Goal: Task Accomplishment & Management: Manage account settings

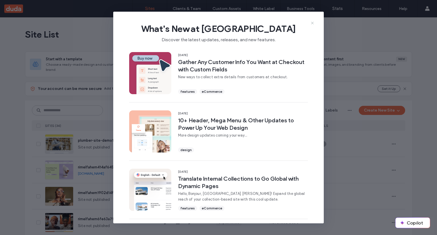
click at [314, 22] on icon at bounding box center [312, 23] width 5 height 5
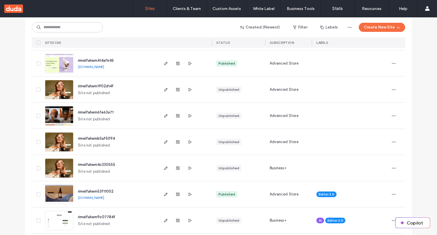
scroll to position [114, 0]
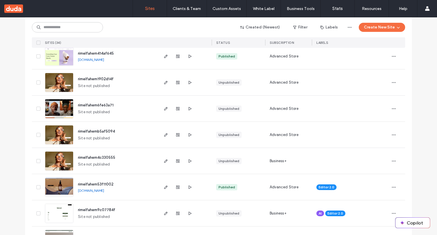
click at [54, 87] on img at bounding box center [59, 92] width 28 height 39
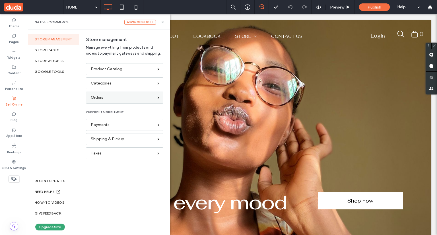
click at [119, 96] on div "Orders" at bounding box center [122, 97] width 63 height 6
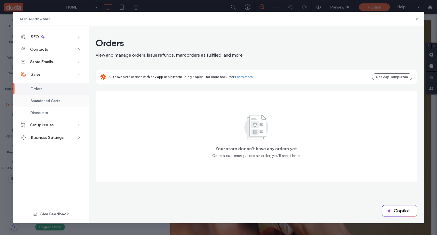
click at [49, 102] on span "Abandoned Carts" at bounding box center [45, 101] width 30 height 4
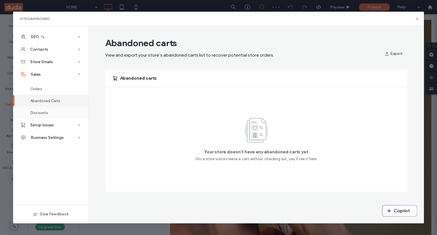
click at [51, 112] on div "Discounts" at bounding box center [51, 113] width 76 height 12
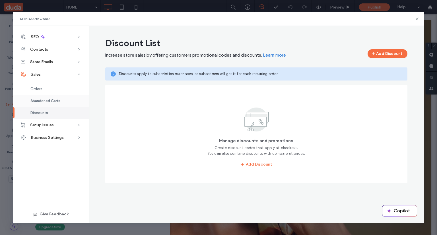
click at [50, 100] on span "Abandoned Carts" at bounding box center [45, 101] width 30 height 4
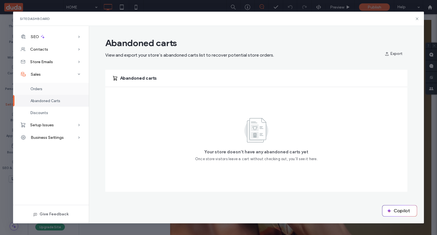
click at [47, 89] on div "Orders" at bounding box center [51, 89] width 76 height 12
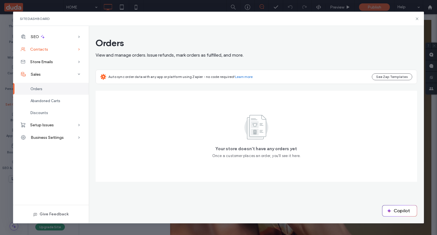
click at [51, 50] on div "Contacts" at bounding box center [51, 49] width 76 height 13
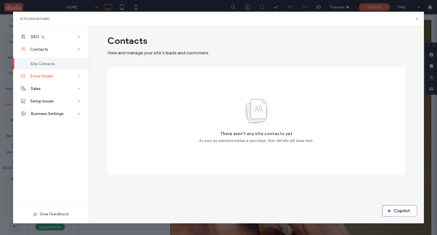
click at [57, 75] on div "Store Emails" at bounding box center [51, 76] width 76 height 13
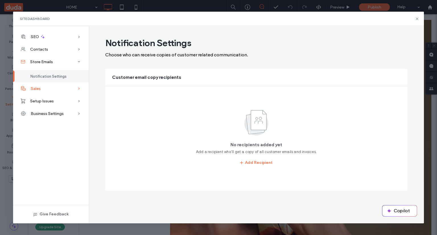
click at [58, 91] on div "Sales" at bounding box center [51, 88] width 76 height 13
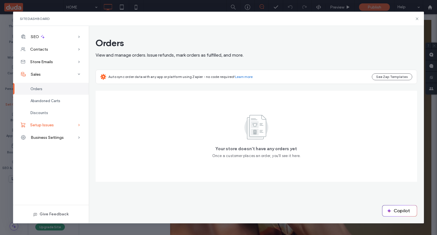
click at [69, 126] on div "Setup Issues" at bounding box center [51, 125] width 76 height 13
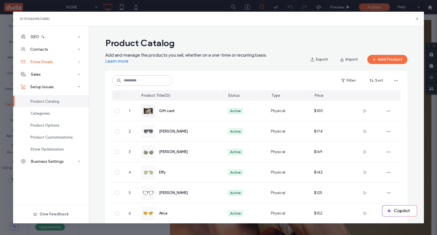
click at [54, 62] on div "Store Emails" at bounding box center [51, 61] width 76 height 13
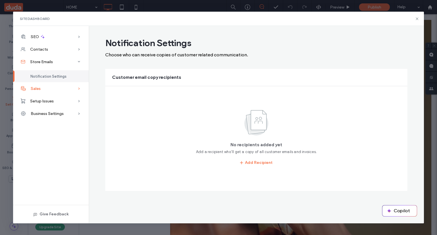
click at [59, 94] on div "Sales" at bounding box center [51, 88] width 76 height 13
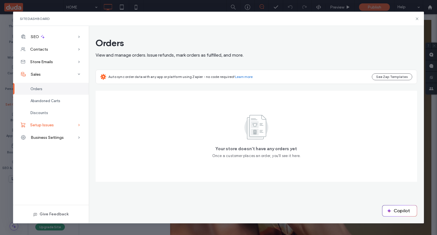
click at [61, 123] on div "Setup Issues" at bounding box center [51, 125] width 76 height 13
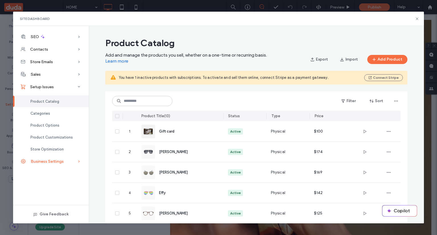
click at [68, 160] on div "Business Settings" at bounding box center [51, 161] width 76 height 13
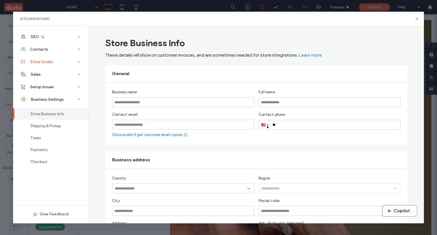
click at [44, 60] on span "Store Emails" at bounding box center [41, 61] width 23 height 5
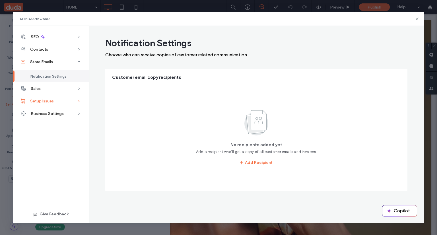
click at [60, 102] on div "Setup Issues" at bounding box center [51, 101] width 76 height 13
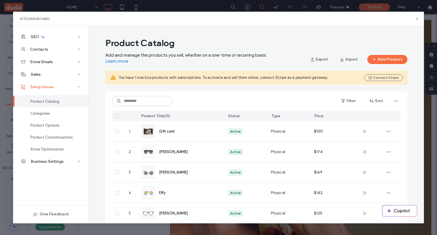
click at [58, 86] on div "Setup Issues" at bounding box center [51, 87] width 76 height 13
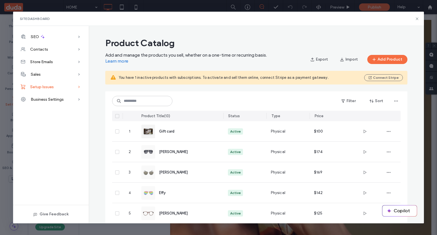
click at [58, 86] on div "Setup Issues" at bounding box center [51, 87] width 76 height 13
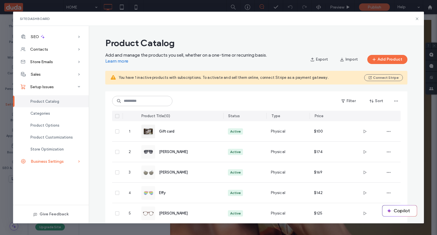
click at [54, 162] on span "Business Settings" at bounding box center [47, 161] width 33 height 5
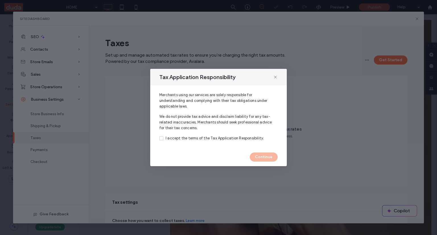
click at [278, 77] on div "Tax Application Responsibility" at bounding box center [218, 77] width 137 height 17
click at [276, 77] on icon at bounding box center [275, 77] width 5 height 5
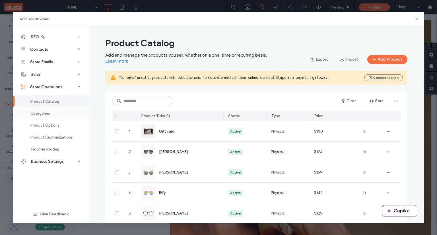
click at [48, 116] on div "Categories" at bounding box center [51, 113] width 76 height 12
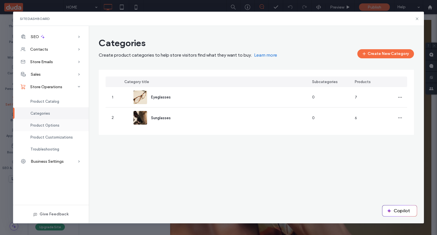
click at [51, 128] on span "Product Options" at bounding box center [44, 125] width 29 height 4
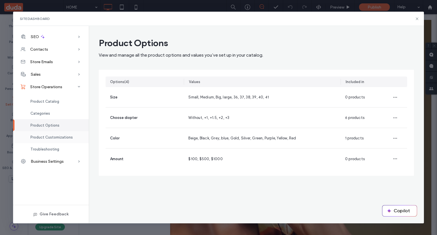
click at [51, 139] on span "Product Customizations" at bounding box center [51, 137] width 42 height 4
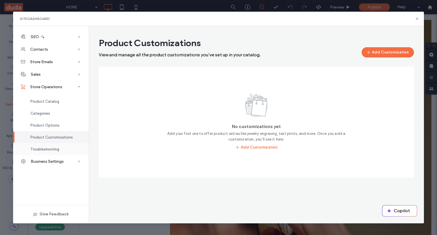
click at [52, 148] on span "Troubleshooting" at bounding box center [44, 149] width 29 height 4
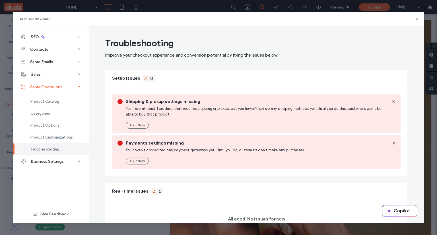
click at [66, 87] on div "Store Operations" at bounding box center [51, 87] width 76 height 13
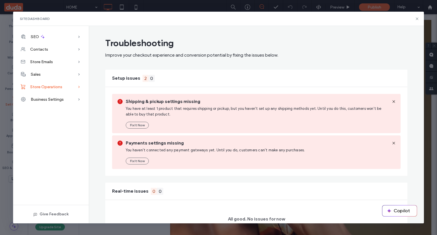
click at [66, 87] on div "Store Operations" at bounding box center [51, 87] width 76 height 13
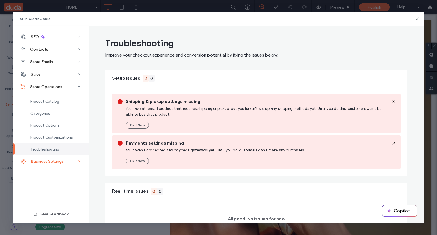
click at [79, 162] on icon at bounding box center [79, 162] width 6 height 6
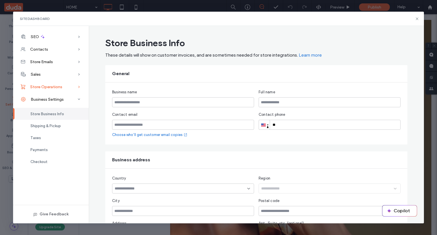
click at [64, 87] on div "Store Operations" at bounding box center [51, 87] width 76 height 13
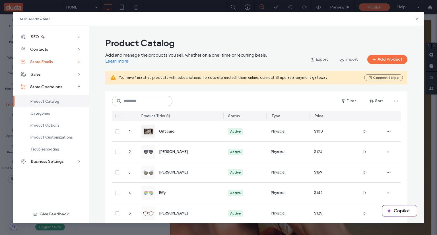
click at [60, 60] on div "Store Emails" at bounding box center [51, 61] width 76 height 13
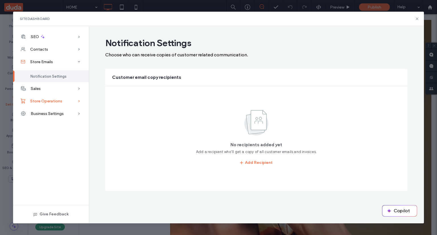
click at [57, 98] on div "Store Operations" at bounding box center [51, 101] width 76 height 13
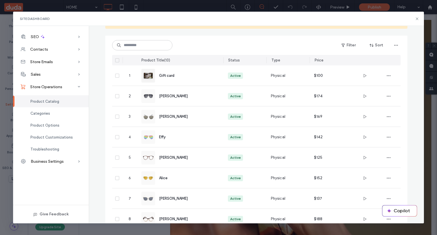
scroll to position [57, 0]
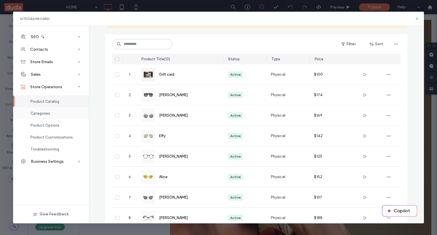
click at [63, 114] on div "Categories" at bounding box center [51, 113] width 76 height 12
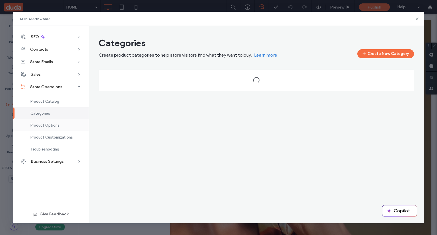
click at [59, 129] on div "Product Options" at bounding box center [51, 125] width 76 height 12
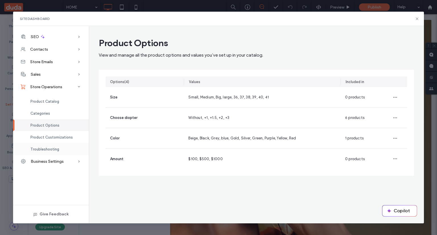
click at [56, 148] on span "Troubleshooting" at bounding box center [44, 149] width 29 height 4
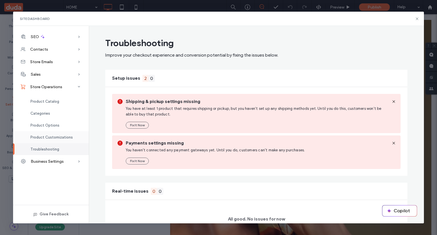
click at [49, 140] on div "Product Customizations" at bounding box center [51, 137] width 76 height 12
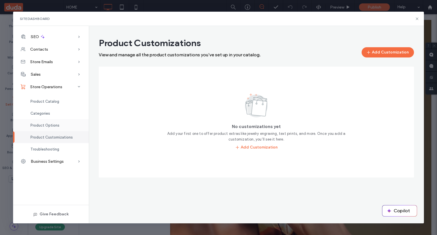
click at [50, 130] on div "Product Options" at bounding box center [51, 125] width 76 height 12
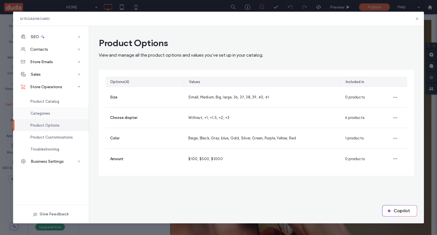
click at [50, 111] on div "Categories" at bounding box center [51, 113] width 76 height 12
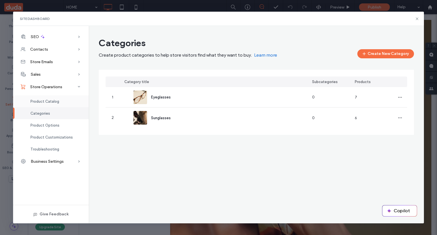
click at [52, 103] on span "Product Catalog" at bounding box center [44, 101] width 29 height 4
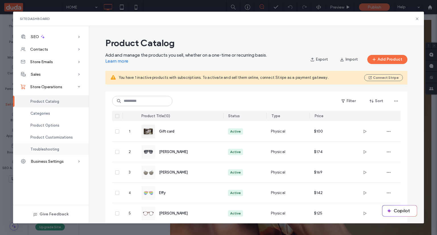
click at [59, 152] on div "Troubleshooting" at bounding box center [51, 149] width 76 height 12
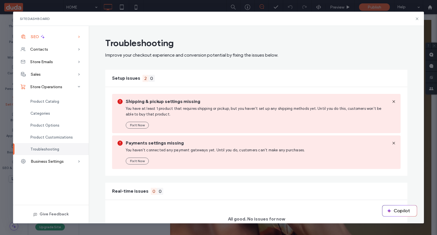
click at [63, 36] on div "SEO" at bounding box center [51, 36] width 76 height 13
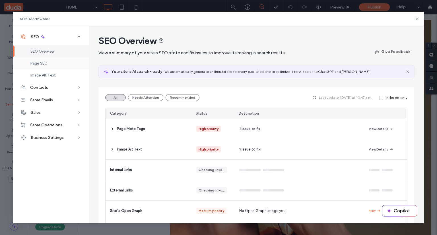
click at [62, 65] on div "Page SEO" at bounding box center [51, 63] width 76 height 12
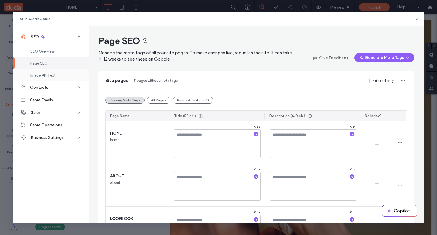
click at [59, 72] on div "Image Alt Text" at bounding box center [51, 75] width 76 height 12
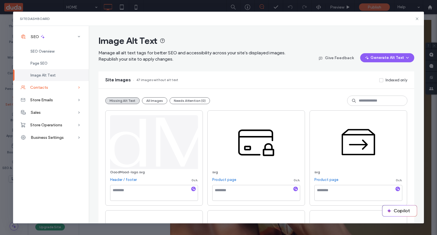
click at [49, 88] on div "Contacts" at bounding box center [51, 87] width 76 height 13
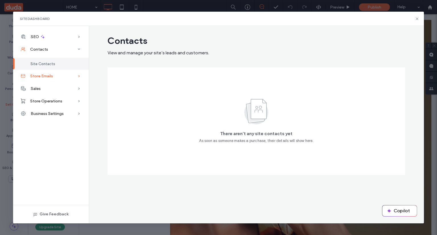
click at [48, 77] on span "Store Emails" at bounding box center [41, 76] width 23 height 5
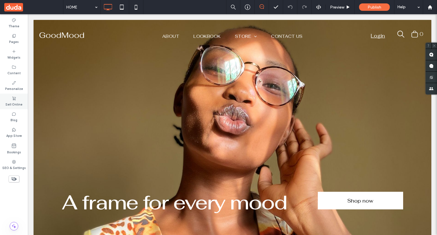
click at [9, 105] on label "Sell Online" at bounding box center [13, 104] width 17 height 6
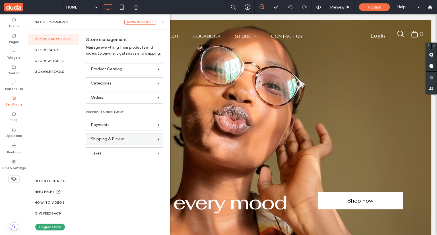
click at [113, 139] on span "Shipping & Pickup" at bounding box center [108, 139] width 34 height 6
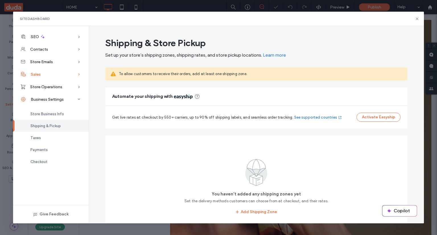
click at [48, 71] on div "Sales" at bounding box center [51, 74] width 76 height 13
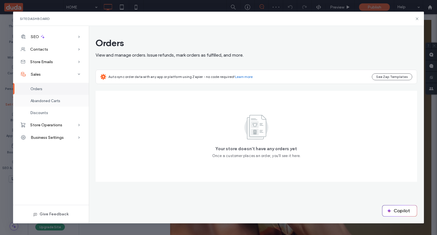
click at [55, 102] on span "Abandoned Carts" at bounding box center [45, 101] width 30 height 4
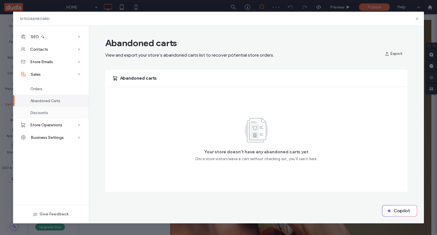
click at [54, 111] on div "Discounts" at bounding box center [51, 113] width 76 height 12
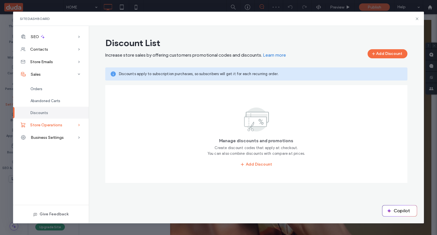
click at [55, 124] on span "Store Operations" at bounding box center [46, 125] width 32 height 5
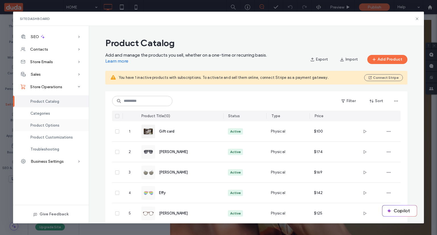
click at [53, 119] on div "Product Options" at bounding box center [51, 125] width 76 height 12
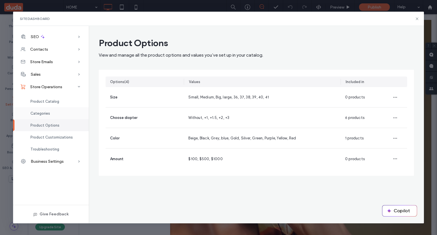
click at [53, 116] on div "Categories" at bounding box center [51, 113] width 76 height 12
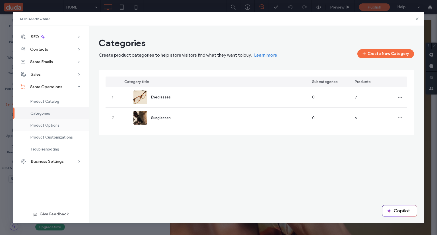
click at [48, 128] on div "Product Options" at bounding box center [51, 125] width 76 height 12
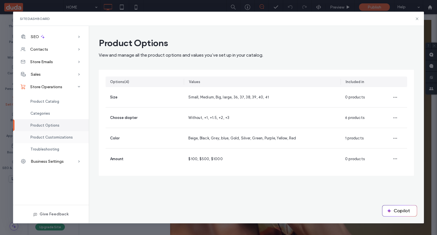
click at [48, 139] on span "Product Customizations" at bounding box center [51, 137] width 42 height 4
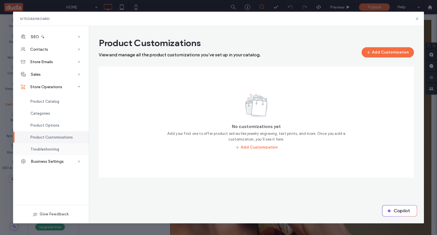
click at [48, 146] on div "Troubleshooting" at bounding box center [51, 149] width 76 height 12
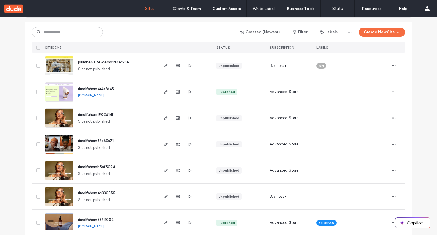
scroll to position [85, 0]
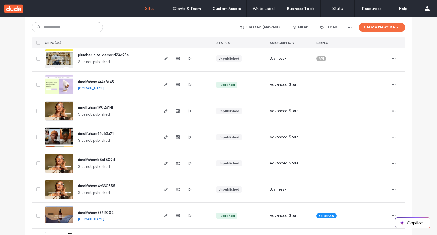
click at [54, 85] on img at bounding box center [59, 94] width 28 height 39
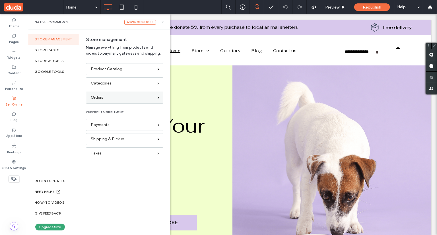
click at [89, 102] on div "Orders" at bounding box center [124, 98] width 77 height 12
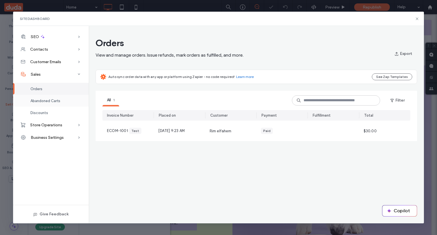
click at [48, 100] on span "Abandoned Carts" at bounding box center [45, 101] width 30 height 4
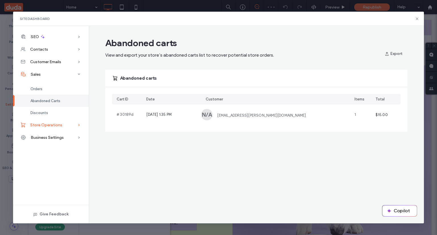
click at [43, 127] on span "Store Operations" at bounding box center [46, 125] width 32 height 5
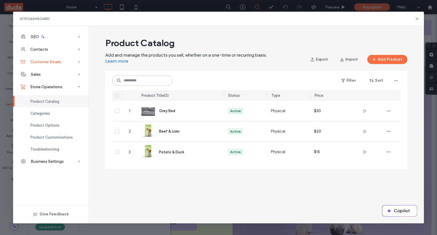
click at [42, 59] on div "Customer Emails" at bounding box center [51, 61] width 76 height 13
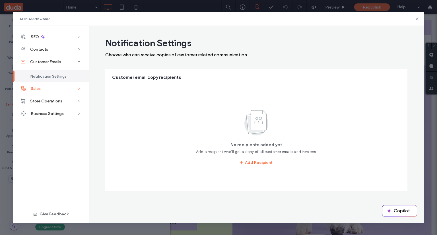
click at [40, 87] on span "Sales" at bounding box center [36, 88] width 10 height 5
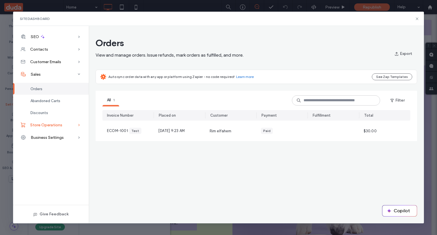
click at [64, 122] on div "Store Operations" at bounding box center [51, 125] width 76 height 13
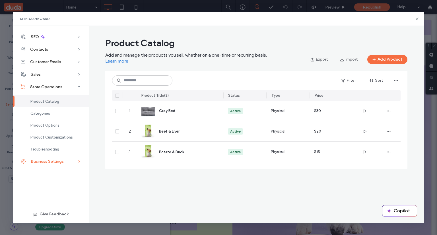
click at [56, 165] on div "Business Settings" at bounding box center [51, 161] width 76 height 13
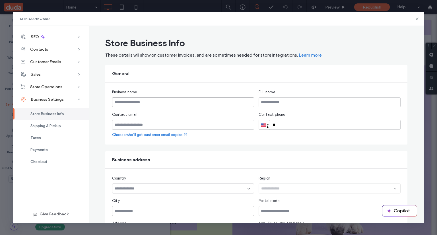
click at [211, 102] on input "text" at bounding box center [183, 102] width 142 height 10
type input "**********"
click at [262, 105] on input "text" at bounding box center [330, 102] width 142 height 10
type input "**********"
click at [165, 126] on input "email" at bounding box center [183, 125] width 142 height 10
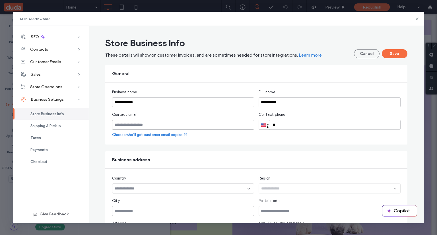
type input "**********"
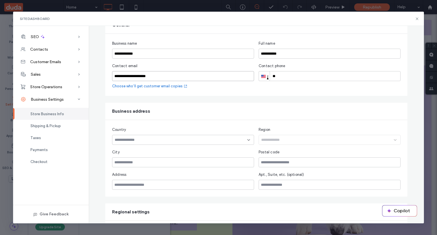
scroll to position [109, 0]
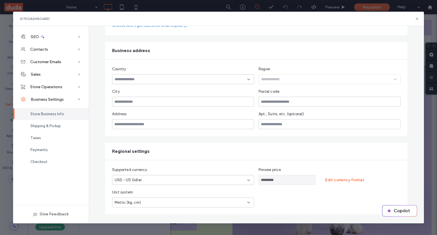
click at [184, 77] on input at bounding box center [181, 79] width 133 height 5
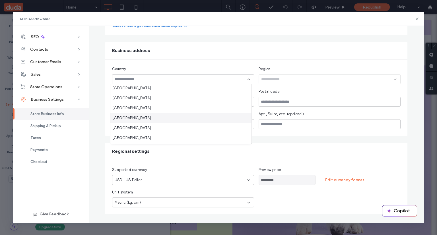
scroll to position [398, 0]
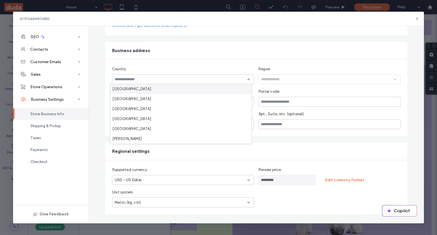
click at [174, 92] on div "[GEOGRAPHIC_DATA]" at bounding box center [180, 89] width 141 height 10
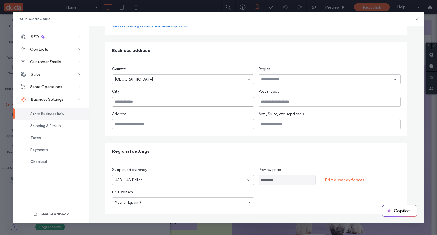
click at [168, 103] on input "text" at bounding box center [183, 102] width 142 height 10
click at [301, 79] on input at bounding box center [327, 79] width 133 height 5
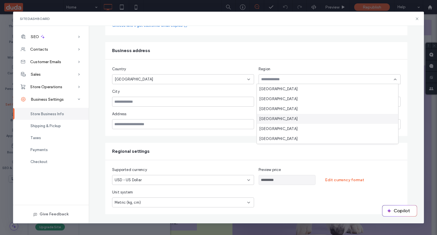
scroll to position [69, 0]
click at [293, 117] on div "[GEOGRAPHIC_DATA]" at bounding box center [327, 119] width 141 height 10
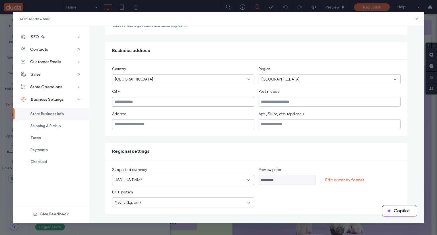
click at [245, 103] on input "text" at bounding box center [183, 102] width 142 height 10
type input "********"
click at [301, 100] on input "text" at bounding box center [330, 102] width 142 height 10
type input "******"
click at [247, 120] on input "text" at bounding box center [183, 124] width 142 height 10
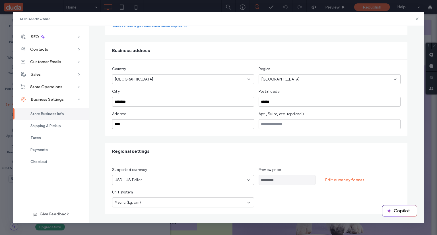
type input "**********"
drag, startPoint x: 341, startPoint y: 115, endPoint x: 339, endPoint y: 119, distance: 4.3
click at [339, 118] on div "Apt., Suite, etc. (optional)" at bounding box center [330, 120] width 142 height 18
click at [192, 179] on div "USD - US Dollar" at bounding box center [180, 180] width 130 height 6
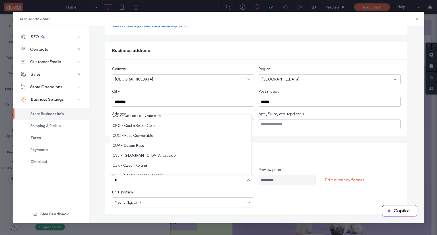
scroll to position [0, 0]
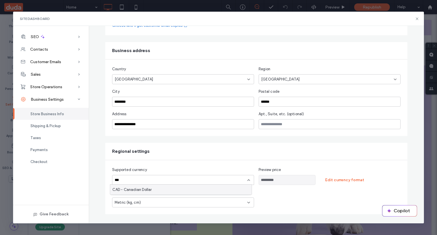
type input "***"
click at [173, 190] on div "CAD - Canadian Dollar" at bounding box center [180, 190] width 141 height 10
type input "**********"
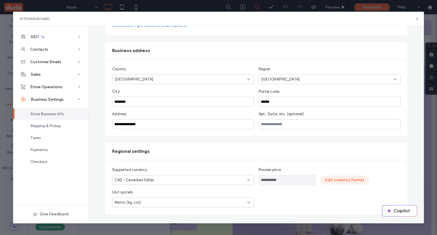
click at [334, 177] on button "Edit currency format" at bounding box center [344, 180] width 49 height 9
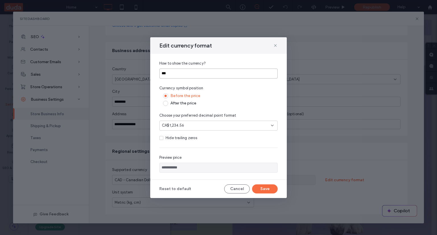
click at [166, 75] on input "***" at bounding box center [218, 74] width 118 height 10
type input "****"
type input "**********"
type input "****"
click at [167, 104] on span at bounding box center [165, 103] width 5 height 5
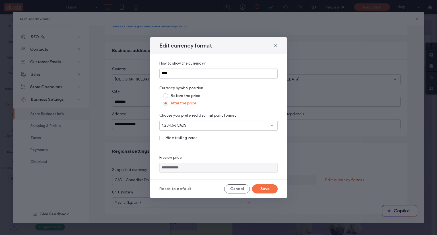
click at [178, 139] on div "Hide trailing zeros" at bounding box center [182, 138] width 32 height 6
type input "**********"
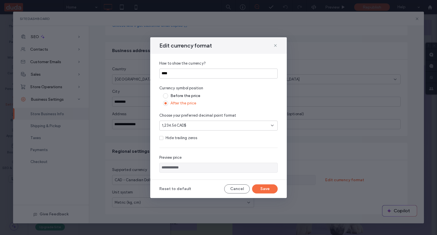
click at [177, 166] on input "**********" at bounding box center [218, 168] width 118 height 10
drag, startPoint x: 204, startPoint y: 46, endPoint x: 202, endPoint y: 54, distance: 8.9
click at [202, 54] on div "**********" at bounding box center [218, 117] width 137 height 161
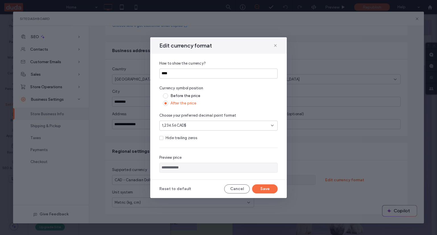
click at [174, 124] on span "1,234.56CAD$" at bounding box center [174, 126] width 24 height 6
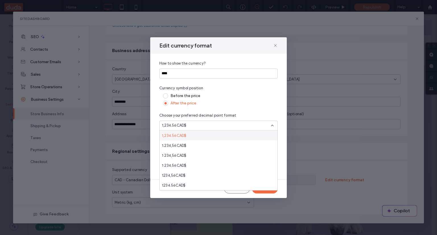
click at [178, 133] on span "1,234.56CAD$" at bounding box center [174, 136] width 24 height 6
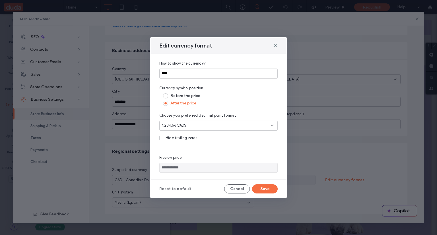
click at [224, 126] on div "1,234.56CAD$" at bounding box center [216, 126] width 109 height 6
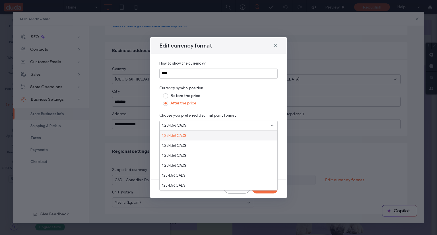
click at [224, 126] on div "1,234.56CAD$" at bounding box center [216, 126] width 109 height 6
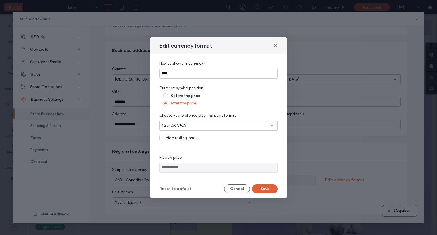
click at [265, 190] on button "Save" at bounding box center [265, 188] width 26 height 9
type input "**********"
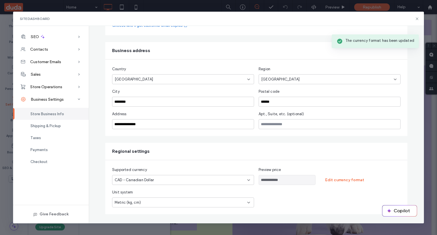
click at [268, 178] on input "**********" at bounding box center [287, 180] width 57 height 10
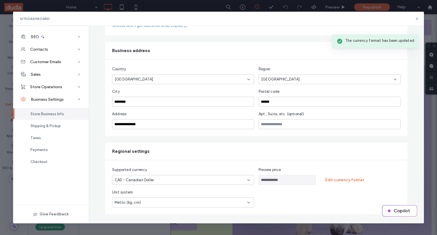
click at [268, 178] on input "**********" at bounding box center [287, 180] width 57 height 10
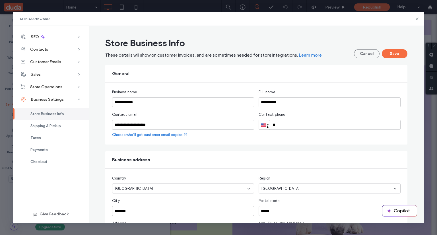
scroll to position [109, 0]
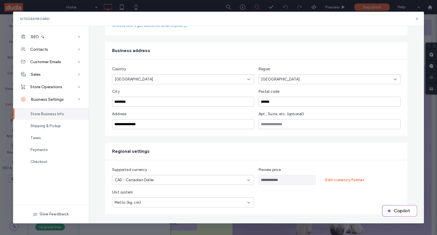
click at [338, 184] on div "**********" at bounding box center [330, 180] width 142 height 10
click at [335, 180] on button "Edit currency format" at bounding box center [344, 180] width 49 height 9
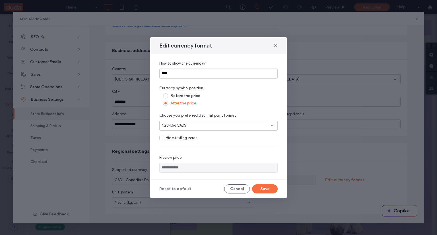
click at [272, 123] on icon at bounding box center [272, 125] width 5 height 5
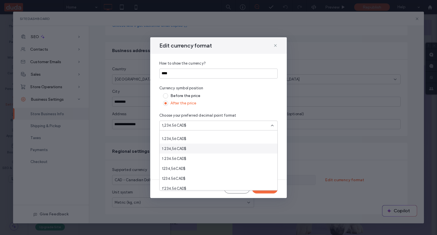
scroll to position [0, 0]
click at [264, 110] on div "**********" at bounding box center [218, 117] width 137 height 126
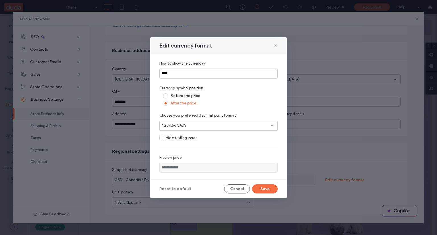
click at [274, 45] on icon at bounding box center [275, 45] width 5 height 5
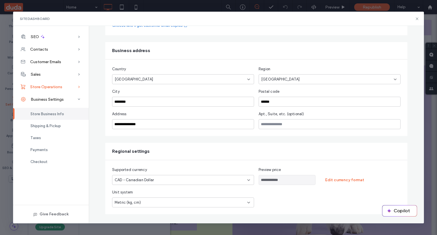
click at [43, 85] on span "Store Operations" at bounding box center [46, 87] width 32 height 5
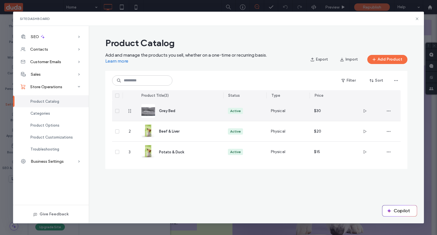
click at [295, 113] on div "Physical" at bounding box center [287, 111] width 43 height 20
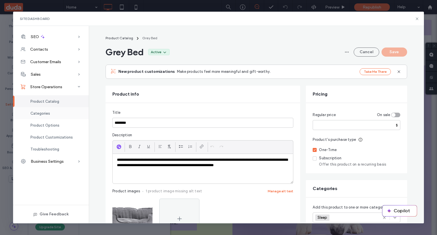
click at [57, 118] on div "Categories" at bounding box center [51, 113] width 76 height 12
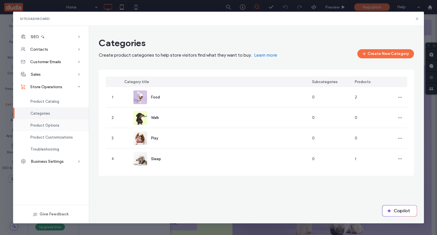
click at [58, 123] on span "Product Options" at bounding box center [44, 125] width 29 height 4
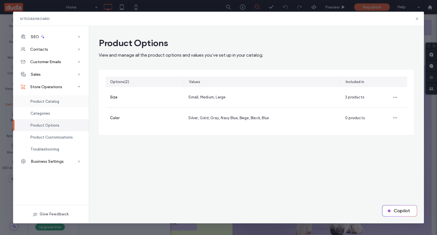
click at [55, 105] on div "Product Catalog" at bounding box center [51, 101] width 76 height 12
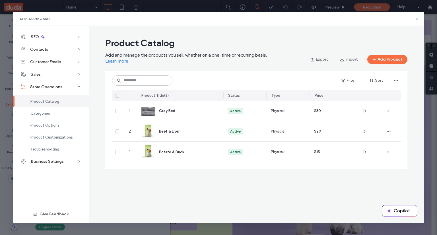
click at [417, 19] on use at bounding box center [417, 18] width 3 height 3
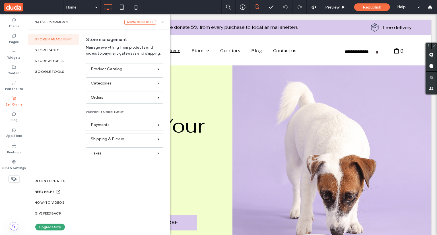
click at [162, 24] on div "Advanced store Native eCommerce" at bounding box center [99, 22] width 142 height 16
click at [161, 22] on icon at bounding box center [163, 22] width 4 height 4
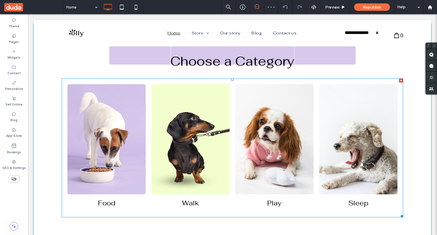
scroll to position [370, 0]
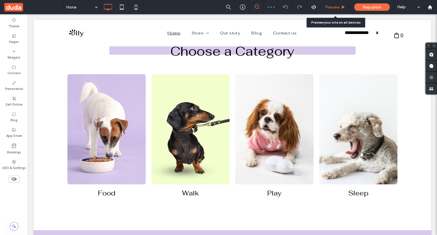
click at [330, 10] on div "Preview" at bounding box center [335, 7] width 29 height 14
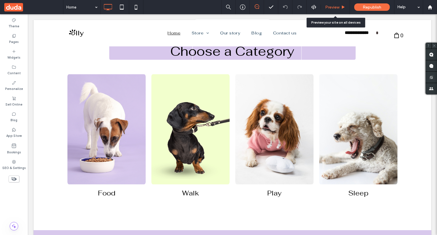
click at [331, 11] on div "Preview" at bounding box center [335, 7] width 29 height 14
click at [332, 6] on span "Preview" at bounding box center [332, 7] width 14 height 5
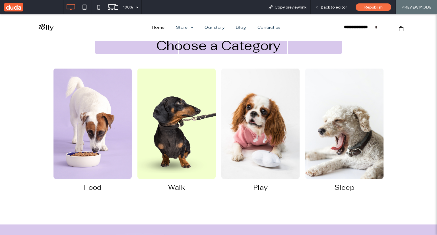
click at [324, 105] on link at bounding box center [344, 123] width 83 height 117
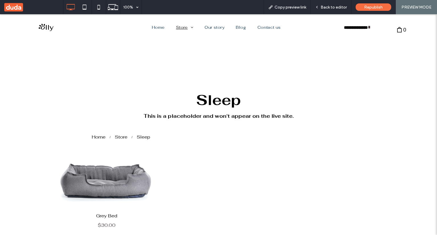
scroll to position [57, 0]
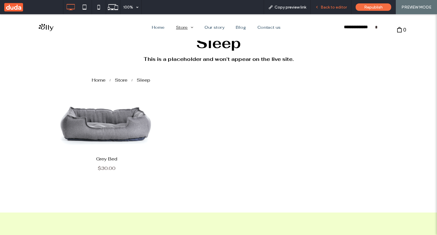
click at [334, 6] on span "Back to editor" at bounding box center [334, 7] width 26 height 5
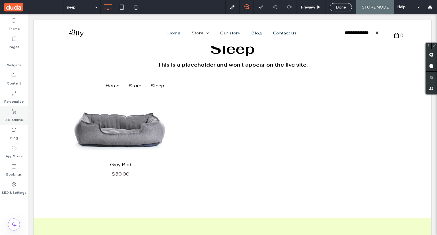
click at [9, 116] on label "Sell Online" at bounding box center [13, 118] width 17 height 8
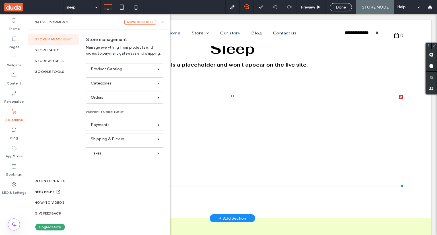
click at [263, 139] on div at bounding box center [232, 141] width 112 height 87
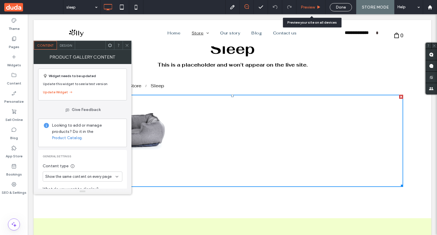
click at [307, 11] on div "Preview" at bounding box center [311, 7] width 29 height 14
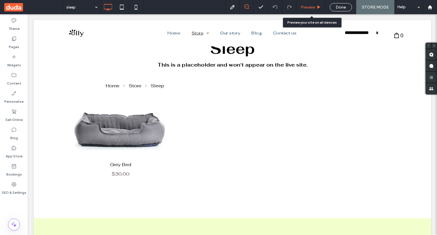
click at [308, 9] on div "Preview" at bounding box center [311, 7] width 29 height 14
click at [308, 12] on div "Preview" at bounding box center [311, 7] width 29 height 14
click at [304, 8] on span "Preview" at bounding box center [308, 7] width 14 height 5
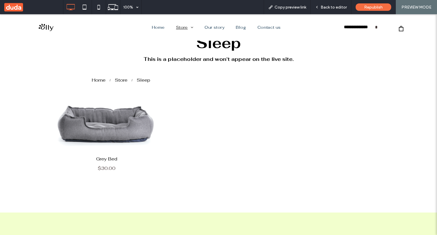
click at [124, 120] on link at bounding box center [106, 123] width 113 height 60
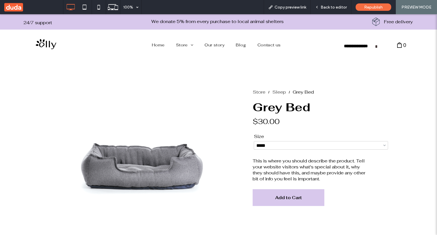
click at [307, 202] on span "Add to Cart" at bounding box center [289, 197] width 64 height 15
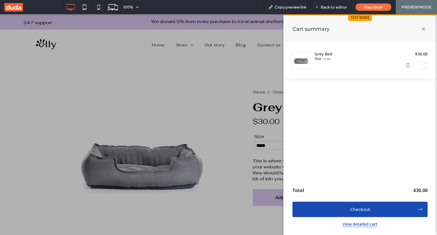
click at [423, 27] on icon at bounding box center [424, 29] width 12 height 12
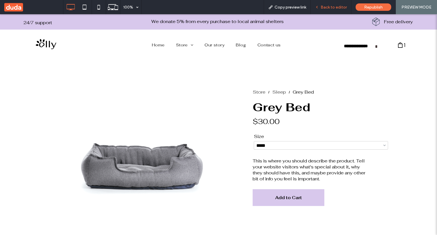
click at [332, 6] on span "Back to editor" at bounding box center [334, 7] width 26 height 5
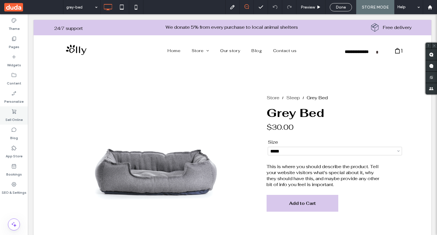
click at [19, 119] on label "Sell Online" at bounding box center [13, 118] width 17 height 8
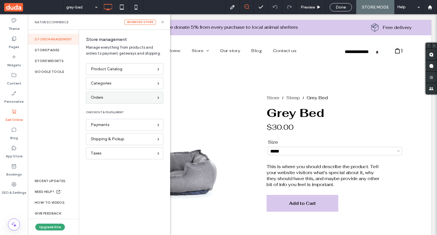
click at [124, 92] on div "Orders" at bounding box center [124, 98] width 77 height 12
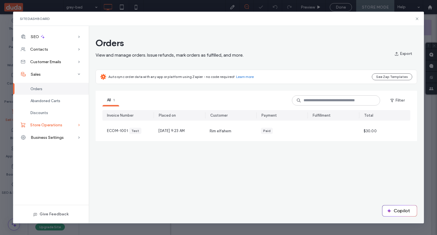
click at [65, 127] on div "Store Operations" at bounding box center [51, 125] width 76 height 13
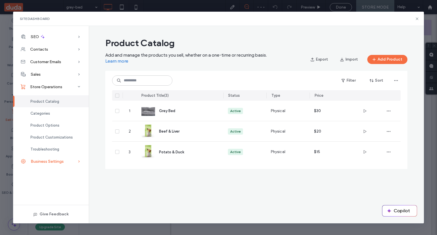
click at [68, 160] on div "Business Settings" at bounding box center [51, 161] width 76 height 13
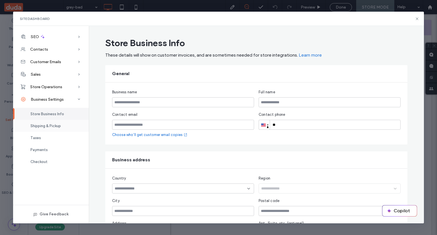
click at [64, 125] on div "Shipping & Pickup" at bounding box center [51, 126] width 76 height 12
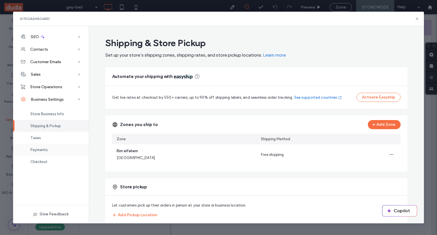
click at [58, 154] on div "Payments" at bounding box center [51, 150] width 76 height 12
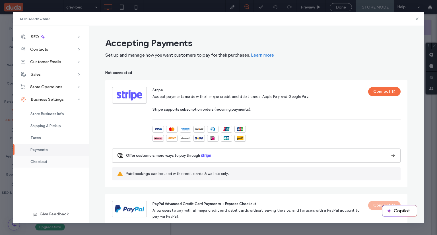
click at [56, 162] on div "Checkout" at bounding box center [51, 162] width 76 height 12
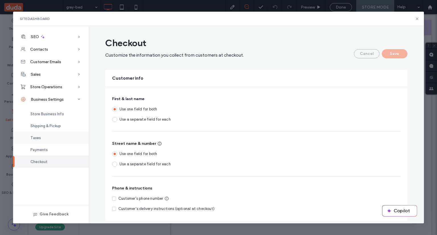
click at [58, 137] on div "Taxes" at bounding box center [51, 138] width 76 height 12
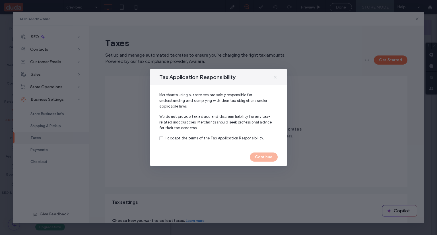
click at [276, 76] on icon at bounding box center [275, 77] width 5 height 5
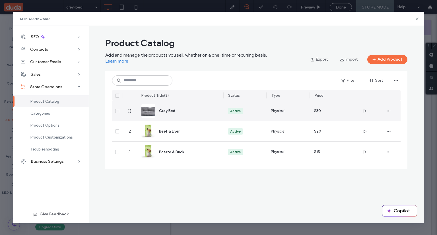
click at [306, 116] on div "Physical" at bounding box center [287, 111] width 43 height 20
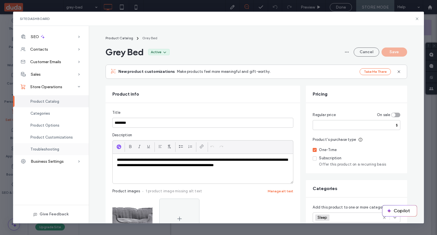
click at [53, 149] on span "Troubleshooting" at bounding box center [44, 149] width 29 height 4
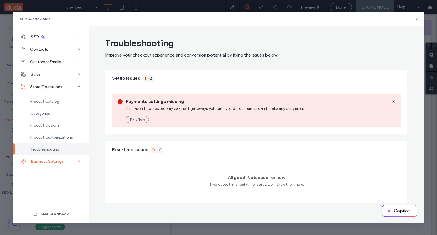
click at [53, 163] on span "Business Settings" at bounding box center [47, 161] width 33 height 5
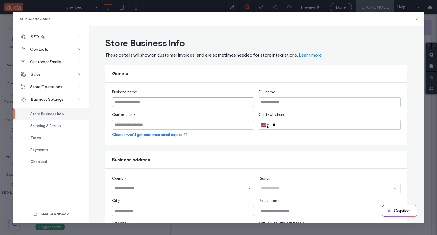
click at [170, 98] on input "text" at bounding box center [183, 102] width 142 height 10
type input "**********"
click at [296, 99] on input "text" at bounding box center [330, 102] width 142 height 10
type input "**********"
click at [197, 121] on input "email" at bounding box center [183, 125] width 142 height 10
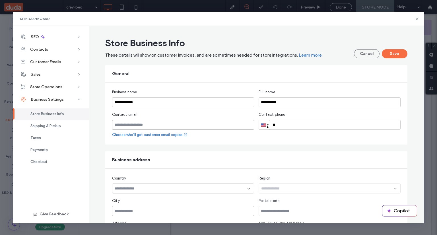
type input "**********"
click at [291, 122] on input "**" at bounding box center [330, 125] width 142 height 10
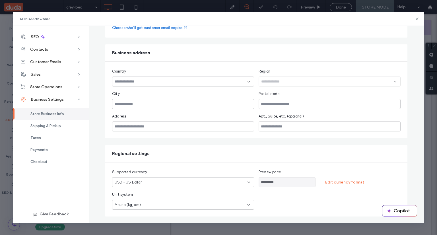
scroll to position [109, 0]
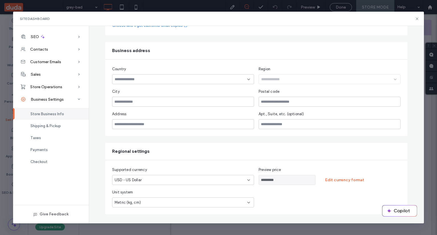
type input "**********"
click at [211, 79] on input at bounding box center [181, 79] width 133 height 5
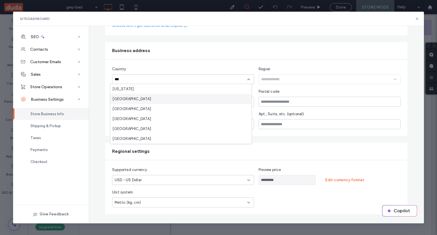
type input "***"
click at [205, 98] on div "[GEOGRAPHIC_DATA]" at bounding box center [180, 99] width 141 height 10
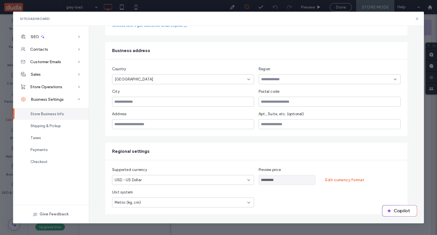
click at [295, 77] on input at bounding box center [327, 79] width 133 height 5
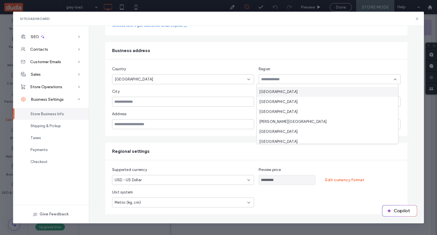
scroll to position [69, 0]
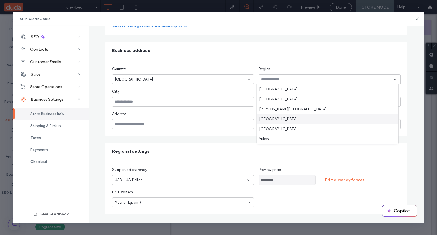
click at [294, 117] on div "[GEOGRAPHIC_DATA]" at bounding box center [327, 119] width 141 height 10
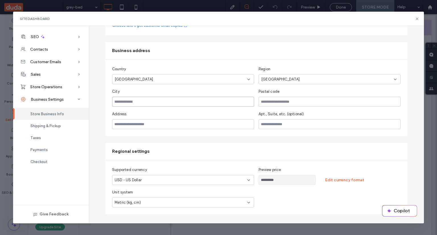
click at [154, 98] on input "text" at bounding box center [183, 102] width 142 height 10
type input "********"
click at [316, 99] on input "text" at bounding box center [330, 102] width 142 height 10
type input "******"
click at [159, 124] on input "text" at bounding box center [183, 124] width 142 height 10
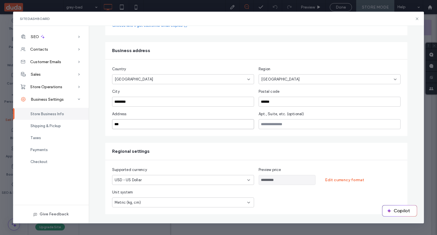
type input "**********"
click at [285, 121] on input "text" at bounding box center [330, 124] width 142 height 10
type input "***"
click at [184, 176] on div "USD - US Dollar" at bounding box center [183, 180] width 142 height 10
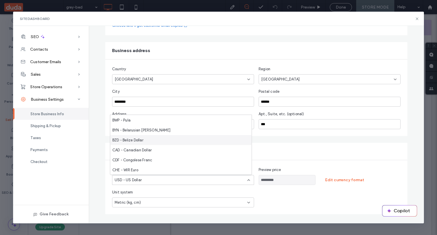
scroll to position [228, 0]
click at [183, 140] on div "CAD - Canadian Dollar" at bounding box center [180, 141] width 141 height 10
type input "**********"
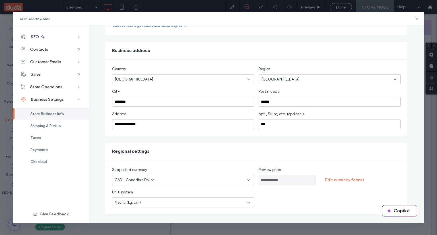
scroll to position [0, 0]
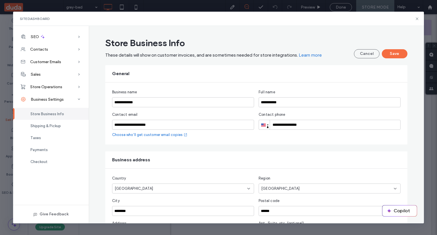
click at [389, 49] on div "Store Business Info These details will show on customer invoices, and are somet…" at bounding box center [256, 47] width 302 height 21
click at [390, 52] on button "Save" at bounding box center [395, 53] width 26 height 9
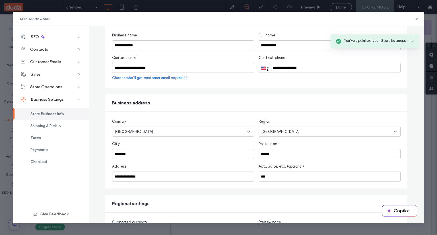
scroll to position [109, 0]
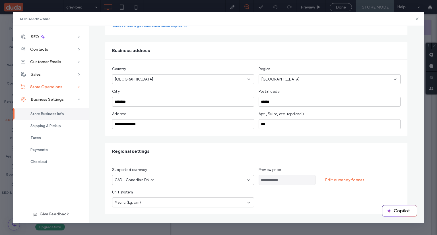
click at [39, 86] on span "Store Operations" at bounding box center [46, 87] width 32 height 5
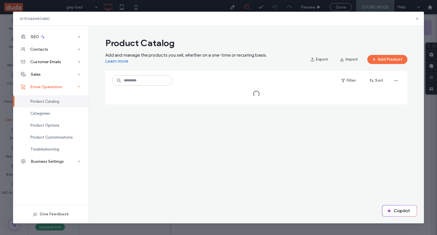
scroll to position [0, 0]
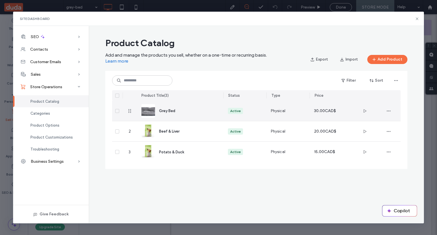
click at [275, 105] on div "Physical" at bounding box center [287, 111] width 43 height 20
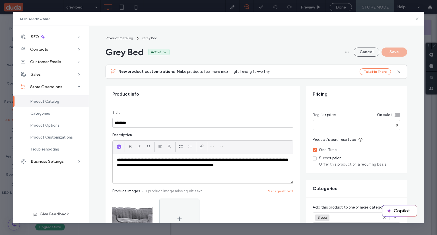
click at [416, 20] on icon at bounding box center [417, 19] width 5 height 5
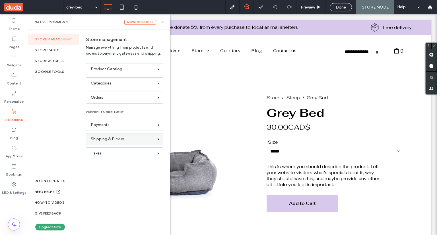
click at [106, 142] on span "Shipping & Pickup" at bounding box center [108, 139] width 34 height 6
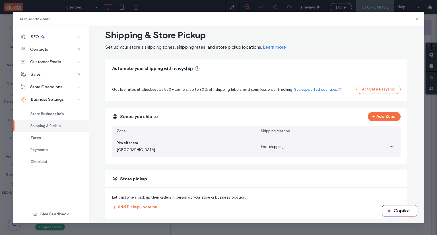
scroll to position [13, 0]
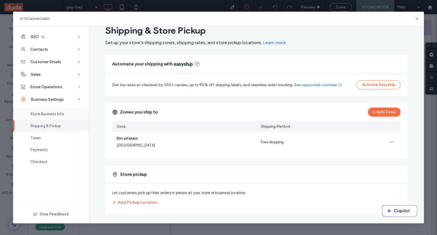
click at [57, 115] on span "Store Business Info" at bounding box center [47, 114] width 34 height 4
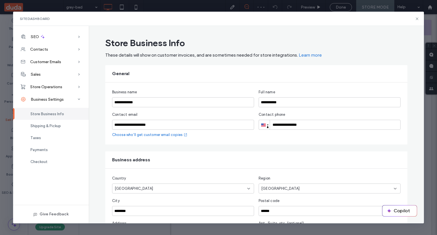
scroll to position [109, 0]
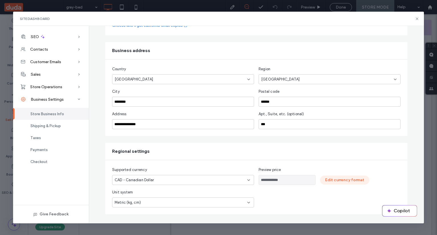
click at [340, 178] on button "Edit currency format" at bounding box center [344, 180] width 49 height 9
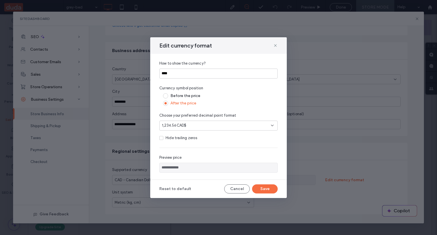
click at [163, 138] on span at bounding box center [161, 138] width 4 height 4
type input "*********"
click at [263, 187] on button "Save" at bounding box center [265, 188] width 26 height 9
type input "*********"
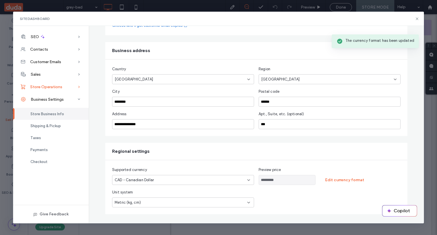
click at [52, 87] on span "Store Operations" at bounding box center [46, 87] width 32 height 5
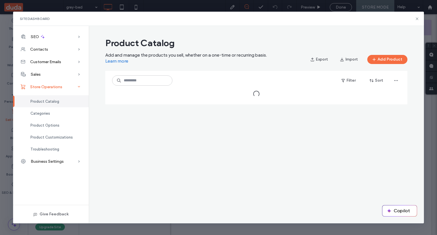
scroll to position [0, 0]
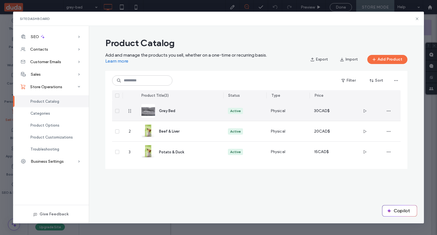
click at [262, 117] on div "Active" at bounding box center [244, 111] width 43 height 20
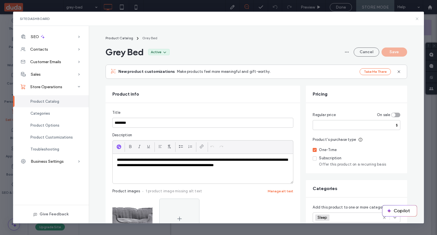
click at [416, 18] on use at bounding box center [417, 18] width 3 height 3
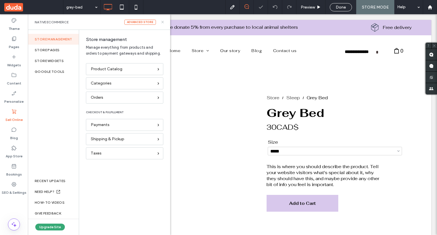
click at [163, 22] on icon at bounding box center [163, 22] width 4 height 4
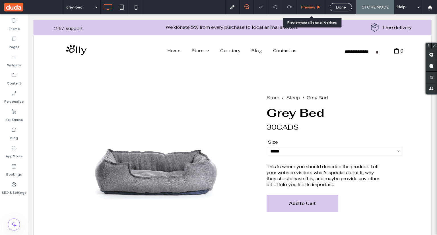
click at [316, 5] on div "Preview" at bounding box center [311, 7] width 29 height 5
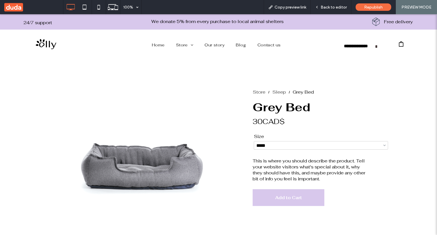
click at [298, 200] on span "Add to Cart" at bounding box center [289, 197] width 64 height 15
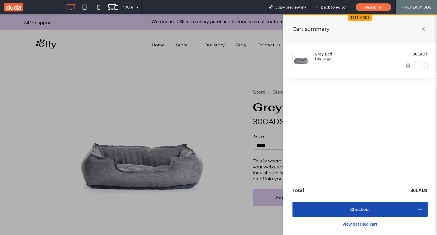
click at [334, 205] on button "Checkout" at bounding box center [360, 209] width 135 height 15
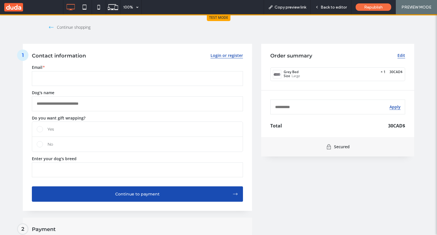
click at [122, 74] on input "Email *" at bounding box center [137, 78] width 211 height 15
click at [56, 97] on div "Dog's name *" at bounding box center [137, 101] width 211 height 21
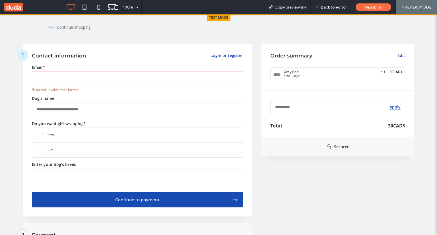
click at [59, 81] on input "Email *" at bounding box center [137, 78] width 211 height 15
type input "**********"
click at [335, 9] on div "Back to editor" at bounding box center [331, 7] width 41 height 14
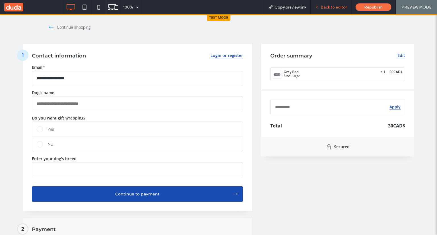
click at [335, 6] on span "Back to editor" at bounding box center [334, 7] width 26 height 5
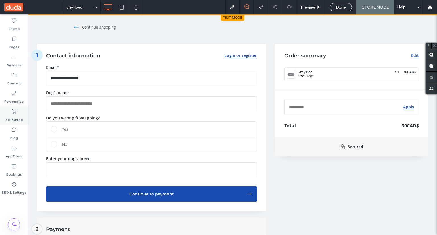
click at [9, 111] on div "Sell Online" at bounding box center [14, 115] width 28 height 18
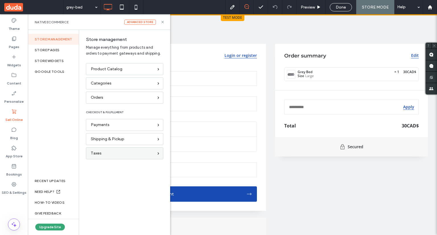
click at [109, 149] on div "Taxes" at bounding box center [124, 153] width 77 height 12
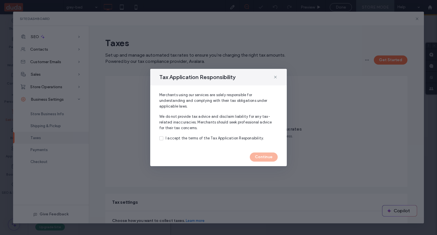
click at [188, 137] on div "I accept the terms of the Tax Application Responsibility." at bounding box center [215, 138] width 98 height 6
click at [274, 155] on button "Continue" at bounding box center [264, 157] width 28 height 9
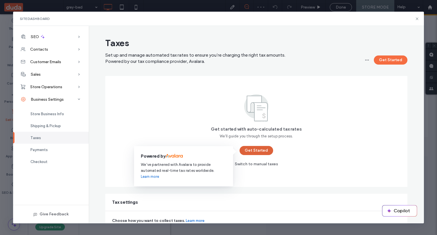
click at [265, 151] on button "Get Started" at bounding box center [257, 150] width 34 height 9
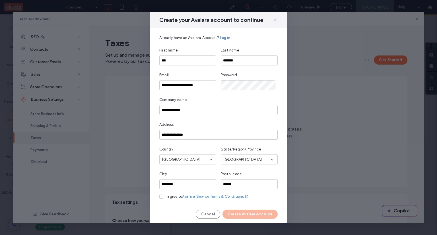
click at [271, 16] on div "Create your Avalara account to continue" at bounding box center [218, 20] width 137 height 17
click at [274, 17] on span at bounding box center [275, 19] width 5 height 7
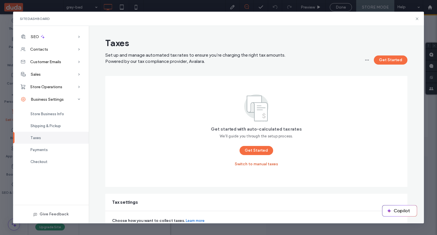
click at [251, 166] on button "Switch to manual taxes" at bounding box center [256, 164] width 43 height 9
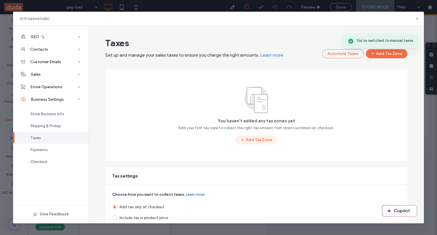
click at [249, 142] on button "Add Tax Zone" at bounding box center [257, 139] width 42 height 9
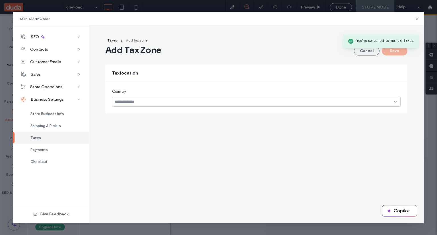
click at [227, 101] on input at bounding box center [254, 102] width 279 height 5
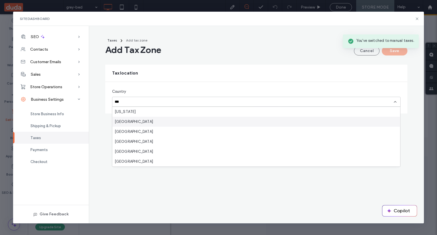
type input "***"
click at [225, 117] on div "[GEOGRAPHIC_DATA]" at bounding box center [256, 122] width 288 height 10
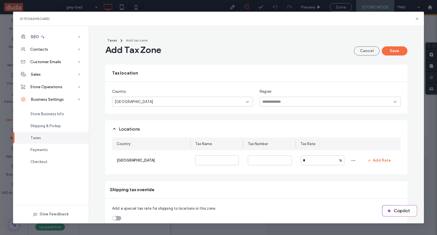
click at [276, 100] on input at bounding box center [327, 102] width 131 height 5
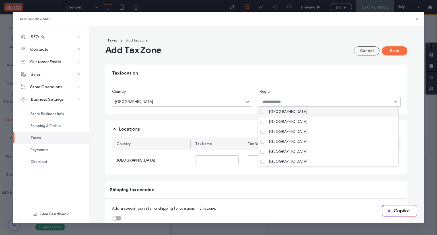
type input "*"
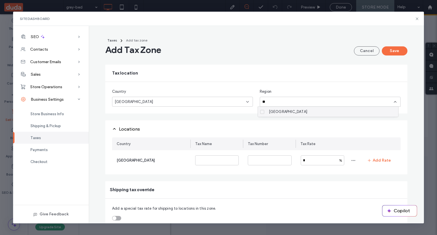
type input "**"
click at [277, 108] on div "[GEOGRAPHIC_DATA]" at bounding box center [330, 112] width 127 height 10
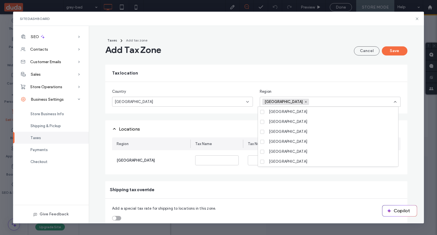
scroll to position [69, 0]
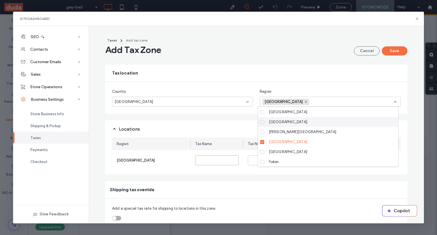
click at [224, 162] on input at bounding box center [217, 160] width 44 height 10
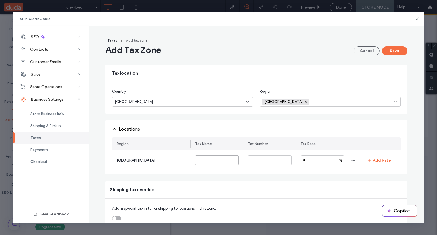
type input "***"
drag, startPoint x: 309, startPoint y: 162, endPoint x: 298, endPoint y: 161, distance: 10.4
click at [298, 161] on div "* %" at bounding box center [322, 160] width 53 height 10
type input "*****"
click at [377, 163] on button "Add Rate" at bounding box center [380, 160] width 34 height 9
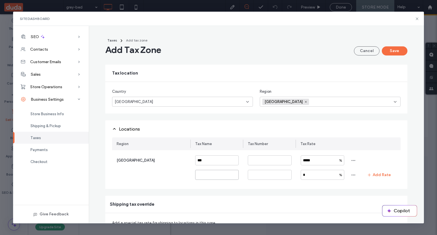
click at [214, 173] on input at bounding box center [217, 175] width 44 height 10
type input "***"
drag, startPoint x: 308, startPoint y: 178, endPoint x: 301, endPoint y: 176, distance: 7.0
click at [301, 176] on input "*" at bounding box center [323, 175] width 44 height 10
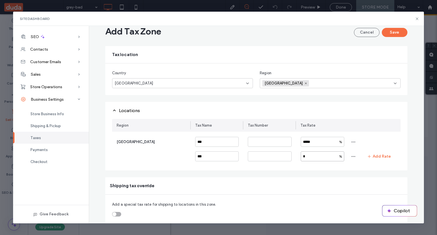
scroll to position [0, 0]
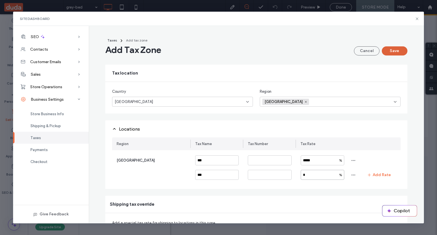
type input "*"
click at [401, 52] on button "Save" at bounding box center [395, 50] width 26 height 9
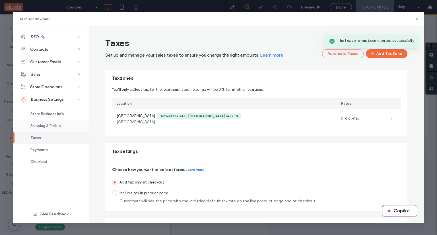
click at [38, 124] on span "Shipping & Pickup" at bounding box center [45, 126] width 30 height 4
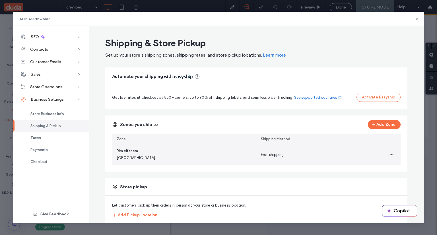
click at [296, 151] on div "Free shipping" at bounding box center [328, 154] width 135 height 9
click at [289, 156] on div "Free shipping" at bounding box center [328, 154] width 135 height 9
click at [247, 156] on div "Rim elfahem Québec" at bounding box center [184, 154] width 144 height 20
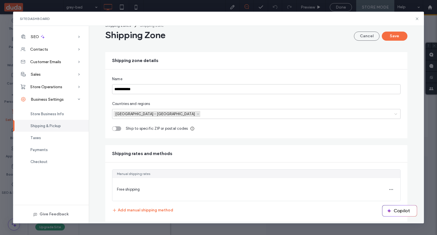
scroll to position [22, 0]
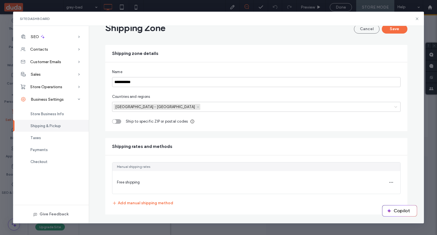
click at [132, 180] on span "Free shipping" at bounding box center [128, 182] width 23 height 4
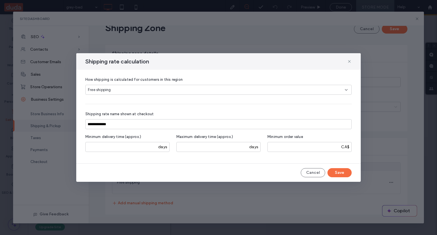
click at [116, 94] on div "Free shipping" at bounding box center [218, 90] width 266 height 10
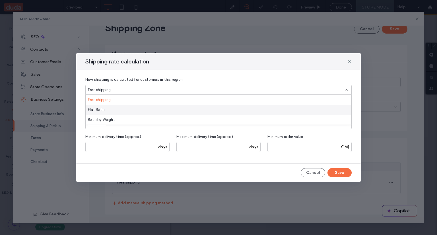
click at [119, 108] on div "Flat Rate" at bounding box center [219, 110] width 266 height 10
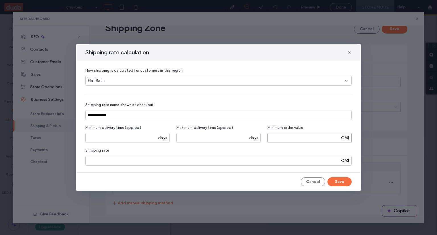
click at [305, 135] on input "number" at bounding box center [310, 138] width 84 height 10
click at [293, 161] on input "*" at bounding box center [218, 161] width 266 height 10
type input "**"
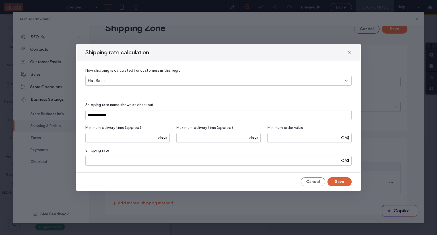
click at [329, 180] on button "Save" at bounding box center [340, 181] width 24 height 9
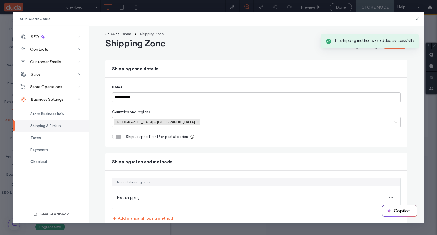
scroll to position [0, 0]
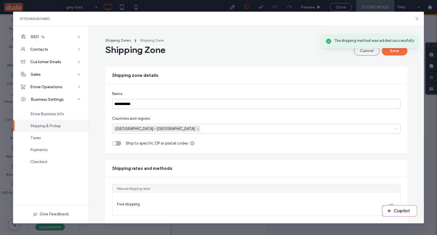
click at [131, 204] on span "Free shipping" at bounding box center [128, 204] width 23 height 4
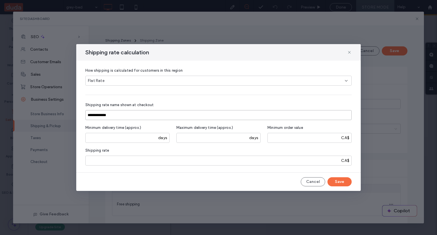
drag, startPoint x: 94, startPoint y: 116, endPoint x: 77, endPoint y: 114, distance: 17.1
click at [77, 114] on div "**********" at bounding box center [218, 117] width 285 height 112
type input "**********"
click at [339, 181] on button "Save" at bounding box center [340, 181] width 24 height 9
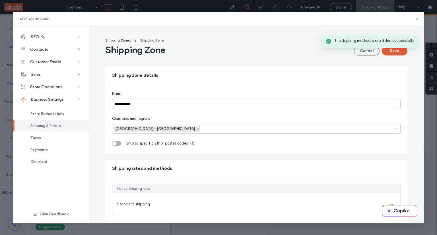
click at [395, 53] on button "Save" at bounding box center [395, 50] width 26 height 9
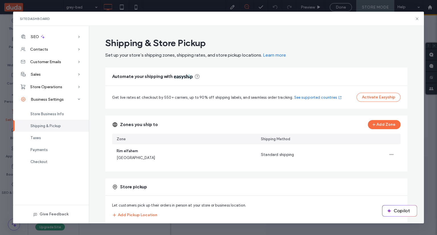
click at [415, 16] on div "Site Dashboard" at bounding box center [218, 19] width 411 height 14
click at [417, 17] on icon at bounding box center [417, 19] width 5 height 5
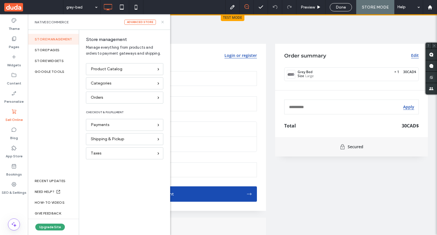
click at [162, 23] on use at bounding box center [162, 22] width 2 height 2
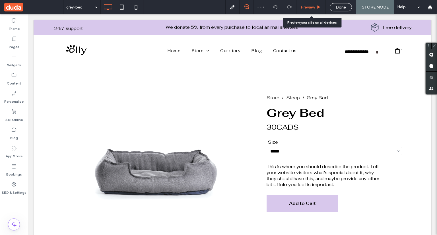
click at [312, 6] on span "Preview" at bounding box center [308, 7] width 14 height 5
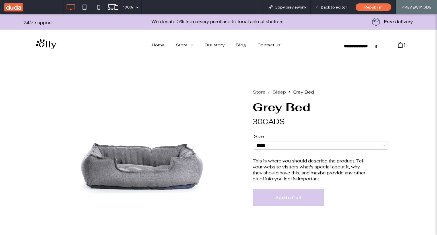
click at [272, 198] on span "Add to Cart" at bounding box center [289, 197] width 64 height 15
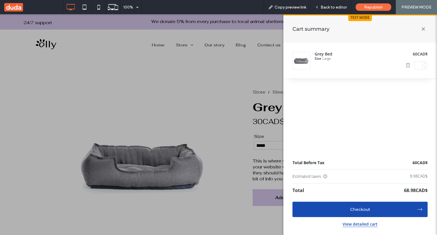
click at [339, 207] on div "Checkout" at bounding box center [360, 209] width 114 height 4
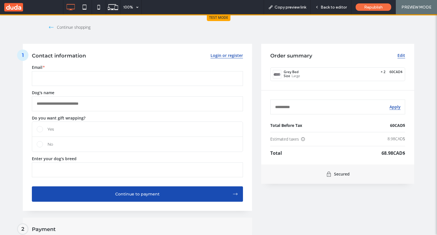
click at [84, 82] on input "Email *" at bounding box center [137, 78] width 211 height 15
type input "**********"
click at [84, 103] on input "Dog's name *" at bounding box center [137, 103] width 211 height 15
type input "*****"
click at [79, 133] on span "Yes" at bounding box center [143, 129] width 191 height 13
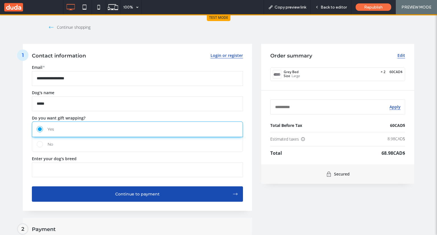
click at [89, 174] on input "Enter your dog's breed *" at bounding box center [137, 170] width 211 height 15
click at [138, 192] on div "Continue to payment" at bounding box center [137, 194] width 190 height 4
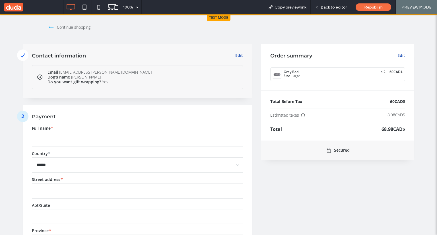
click at [118, 137] on input "Full name *" at bounding box center [137, 139] width 211 height 15
click at [169, 94] on div "Contact information Edit Email rim.elfahem@duda.co Dog's name Felix Do you want…" at bounding box center [137, 71] width 229 height 54
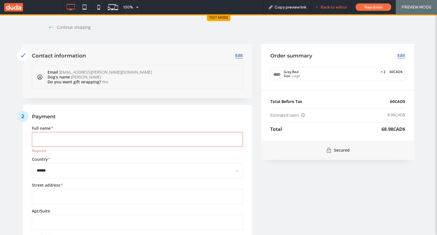
click at [327, 9] on span "Back to editor" at bounding box center [334, 7] width 26 height 5
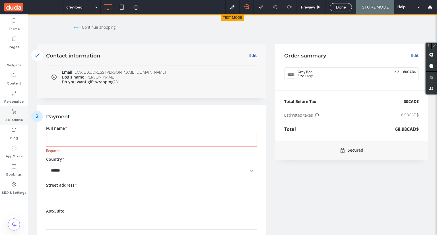
click at [14, 112] on icon at bounding box center [14, 112] width 6 height 6
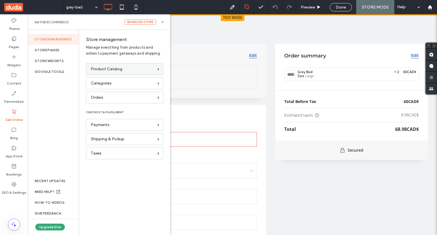
click at [113, 71] on span "Product Catalog" at bounding box center [107, 69] width 32 height 6
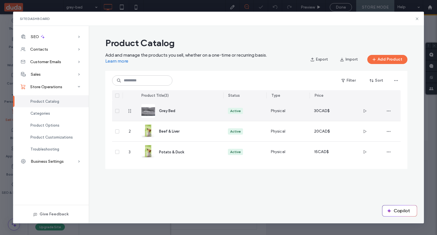
click at [169, 106] on div "Grey Bed" at bounding box center [179, 111] width 77 height 20
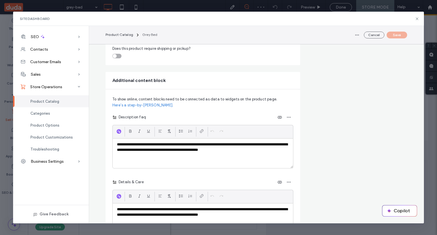
scroll to position [512, 0]
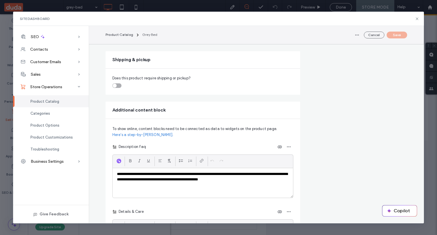
click at [116, 81] on fieldset "Does this product require shipping or pickup?" at bounding box center [202, 81] width 181 height 13
click at [116, 84] on div "toggle" at bounding box center [116, 85] width 9 height 5
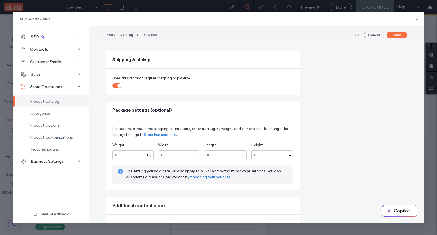
click at [114, 86] on div "toggle" at bounding box center [116, 85] width 9 height 5
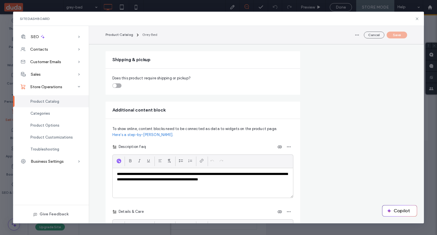
click at [114, 86] on div "toggle" at bounding box center [116, 85] width 9 height 5
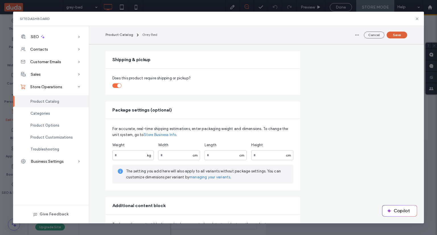
click at [397, 37] on button "Save" at bounding box center [397, 35] width 20 height 7
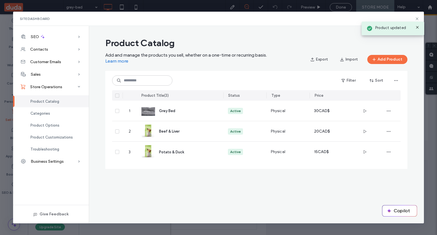
scroll to position [0, 0]
click at [416, 17] on icon at bounding box center [417, 19] width 5 height 5
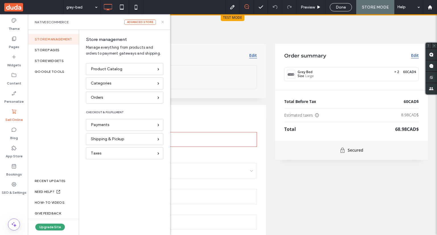
click at [163, 22] on use at bounding box center [162, 22] width 2 height 2
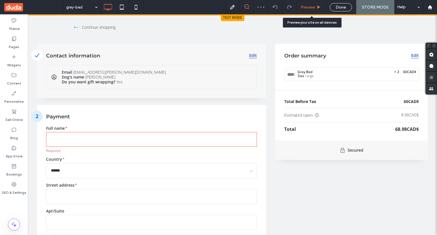
click at [312, 6] on span "Preview" at bounding box center [308, 7] width 14 height 5
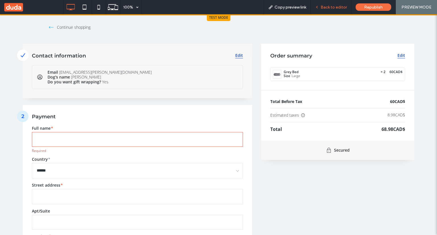
click at [339, 6] on span "Back to editor" at bounding box center [334, 7] width 26 height 5
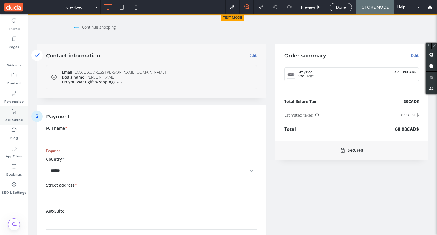
click at [10, 119] on label "Sell Online" at bounding box center [13, 118] width 17 height 8
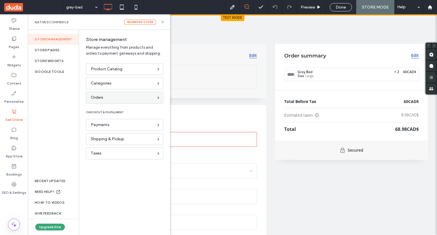
click at [115, 99] on div "Orders" at bounding box center [122, 97] width 63 height 6
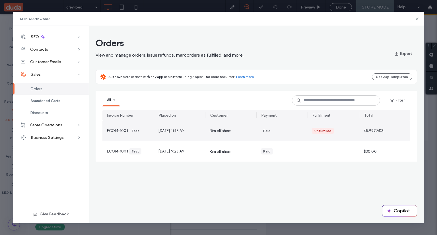
click at [206, 128] on div "Rim elfahem" at bounding box center [230, 131] width 51 height 20
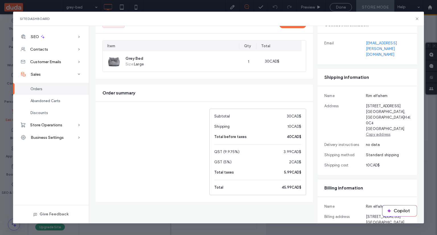
scroll to position [28, 0]
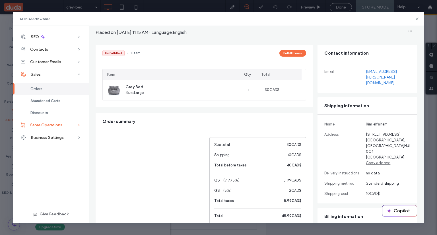
click at [55, 127] on span "Store Operations" at bounding box center [46, 125] width 32 height 5
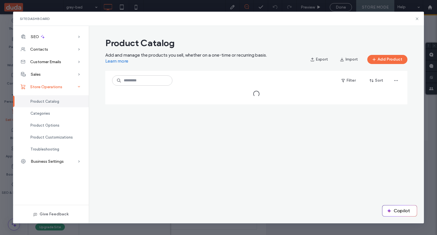
scroll to position [0, 0]
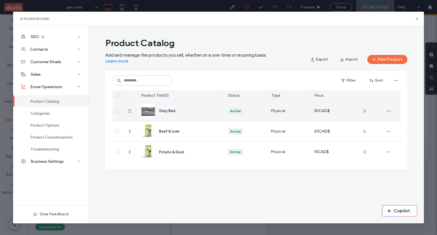
click at [305, 113] on div "Physical" at bounding box center [287, 111] width 43 height 20
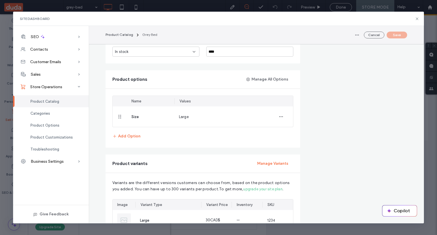
scroll to position [142, 0]
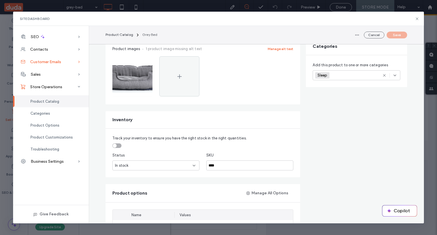
click at [57, 61] on span "Customer Emails" at bounding box center [45, 61] width 31 height 5
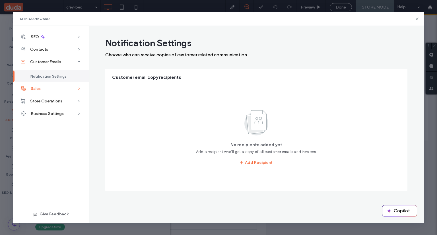
click at [60, 89] on div "Sales" at bounding box center [51, 88] width 76 height 13
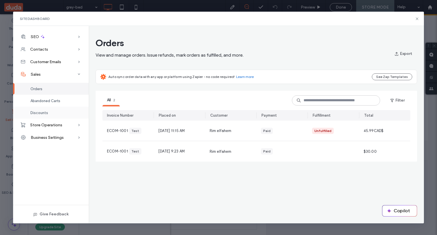
click at [66, 107] on div "Discounts" at bounding box center [51, 113] width 76 height 12
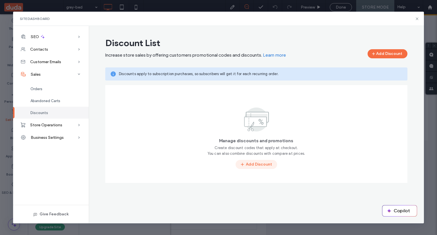
click at [259, 166] on button "Add Discount" at bounding box center [257, 164] width 42 height 9
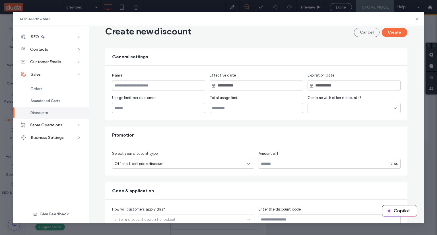
scroll to position [26, 0]
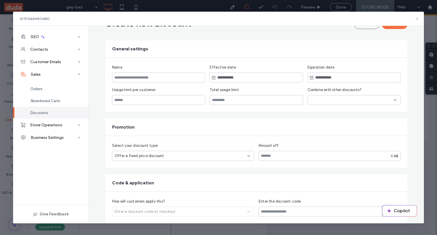
click at [417, 17] on icon at bounding box center [417, 19] width 5 height 5
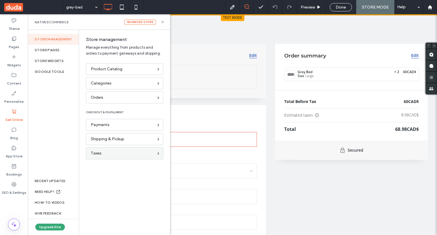
click at [111, 149] on div "Taxes" at bounding box center [124, 153] width 77 height 12
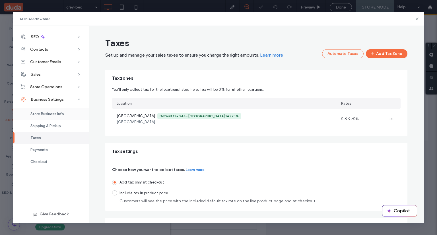
click at [69, 113] on div "Store Business Info" at bounding box center [51, 114] width 76 height 12
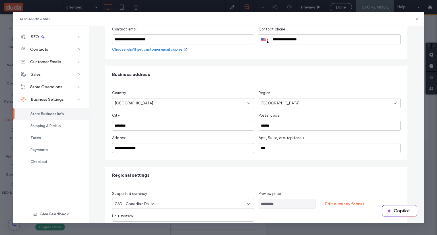
scroll to position [109, 0]
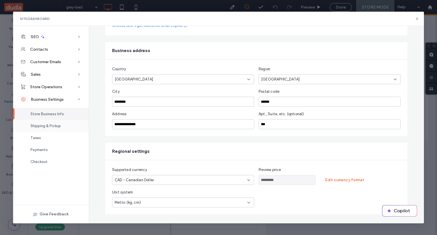
click at [62, 122] on div "Shipping & Pickup" at bounding box center [51, 126] width 76 height 12
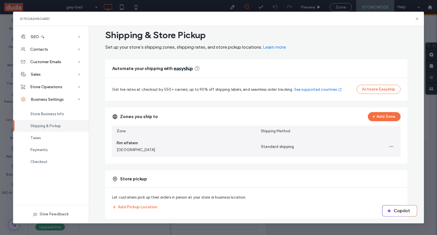
scroll to position [13, 0]
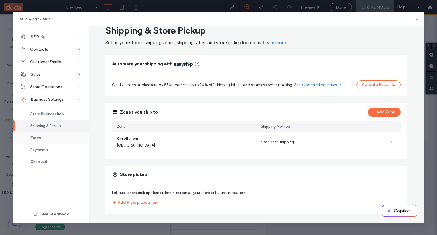
click at [55, 137] on div "Taxes" at bounding box center [51, 138] width 76 height 12
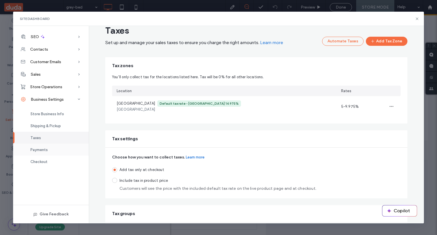
click at [53, 147] on div "Payments" at bounding box center [51, 150] width 76 height 12
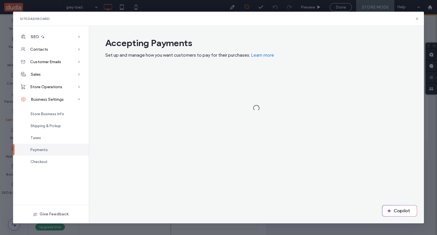
scroll to position [0, 0]
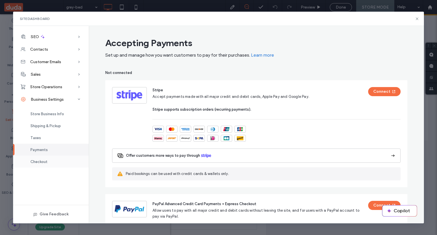
click at [54, 162] on div "Checkout" at bounding box center [51, 162] width 76 height 12
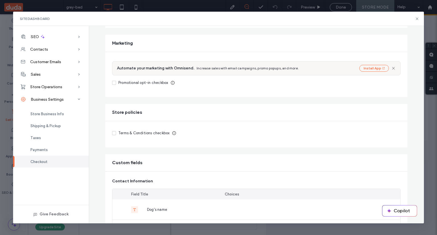
scroll to position [285, 0]
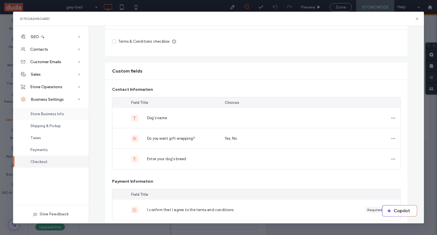
click at [75, 112] on div "Store Business Info" at bounding box center [51, 114] width 76 height 12
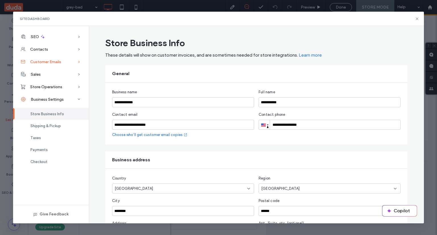
click at [76, 57] on div "Customer Emails" at bounding box center [51, 61] width 76 height 13
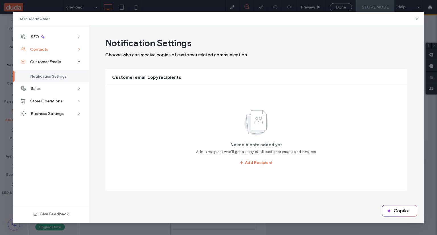
click at [66, 46] on div "Contacts" at bounding box center [51, 49] width 76 height 13
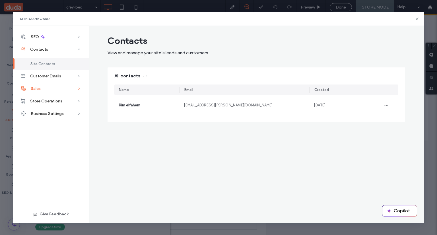
click at [67, 90] on div "Sales" at bounding box center [51, 88] width 76 height 13
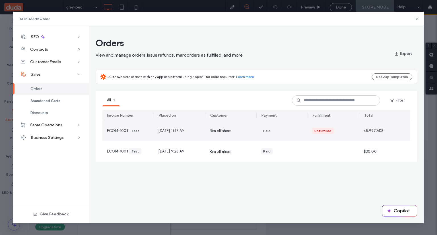
click at [357, 138] on div "Unfulfilled" at bounding box center [333, 131] width 51 height 20
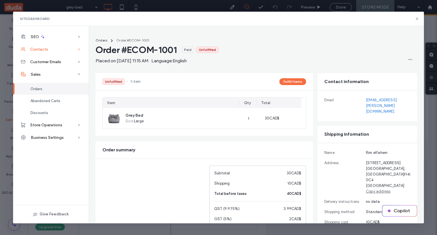
click at [57, 48] on div "Contacts" at bounding box center [51, 49] width 76 height 13
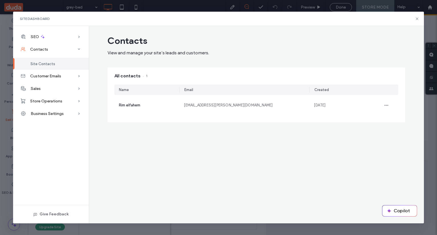
click at [54, 63] on div "Site Contacts" at bounding box center [51, 64] width 76 height 12
click at [52, 74] on span "Customer Emails" at bounding box center [45, 76] width 31 height 5
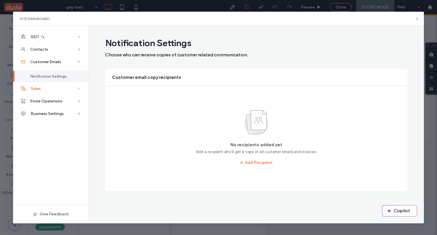
click at [49, 94] on div "Sales" at bounding box center [51, 88] width 76 height 13
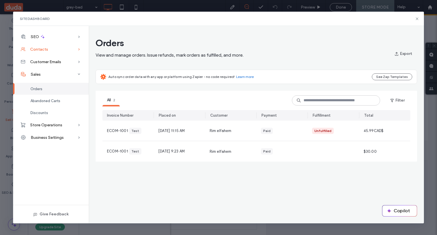
click at [63, 50] on div "Contacts" at bounding box center [51, 49] width 76 height 13
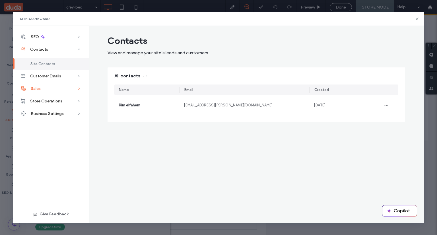
click at [66, 90] on div "Sales" at bounding box center [51, 88] width 76 height 13
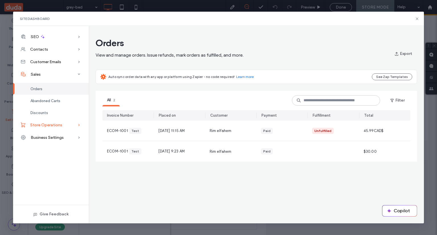
click at [66, 126] on div "Store Operations" at bounding box center [51, 125] width 76 height 13
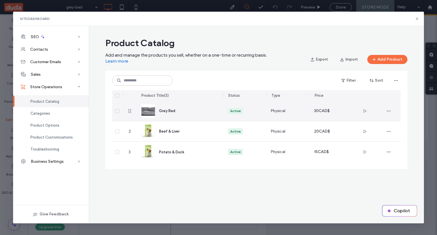
click at [308, 115] on div "Physical" at bounding box center [287, 111] width 43 height 20
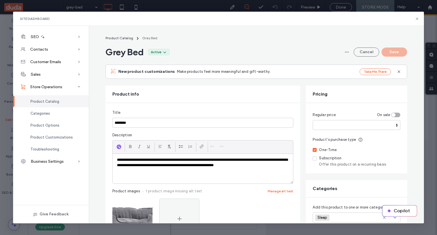
click at [395, 124] on div "$" at bounding box center [397, 125] width 7 height 5
click at [404, 145] on div "Regular price On sale ** $ Product’s purchase type One-Time Subscription Offer …" at bounding box center [356, 138] width 101 height 70
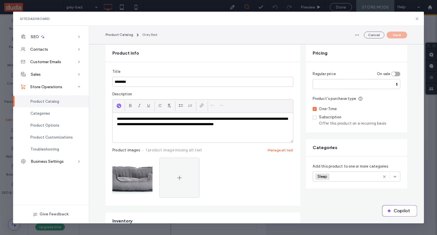
scroll to position [28, 0]
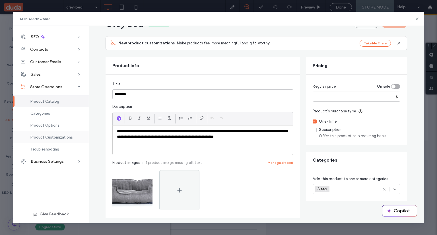
click at [60, 138] on span "Product Customizations" at bounding box center [51, 137] width 42 height 4
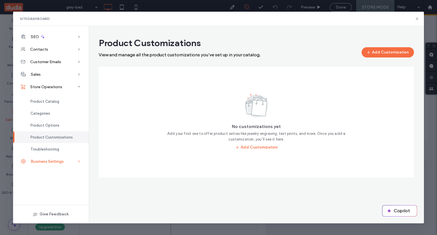
click at [57, 160] on span "Business Settings" at bounding box center [47, 161] width 33 height 5
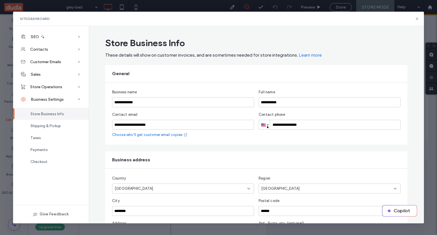
scroll to position [109, 0]
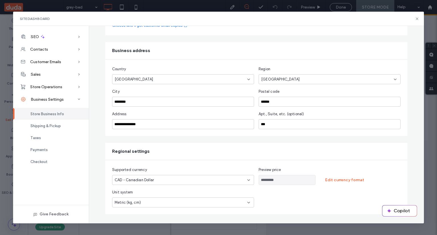
click at [212, 181] on div "CAD - Canadian Dollar" at bounding box center [180, 180] width 130 height 6
click at [199, 158] on div "ANG - Netherlands [PERSON_NAME]" at bounding box center [180, 160] width 141 height 10
type input "**********"
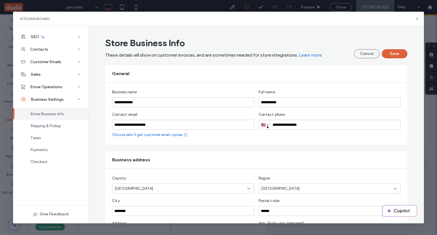
click at [391, 55] on button "Save" at bounding box center [395, 53] width 26 height 9
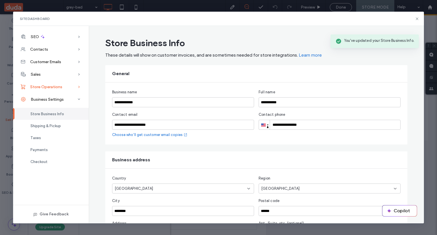
click at [46, 84] on div "Store Operations" at bounding box center [51, 87] width 76 height 13
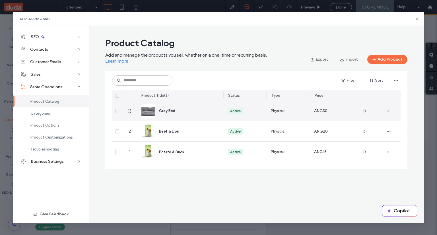
click at [309, 116] on div "Physical" at bounding box center [287, 111] width 43 height 20
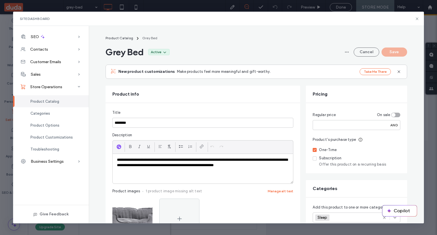
scroll to position [28, 0]
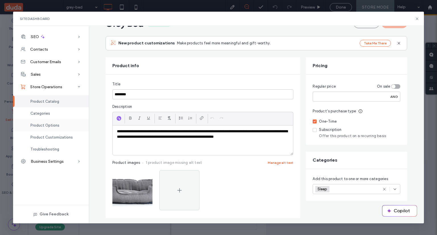
click at [42, 125] on span "Product Options" at bounding box center [44, 125] width 29 height 4
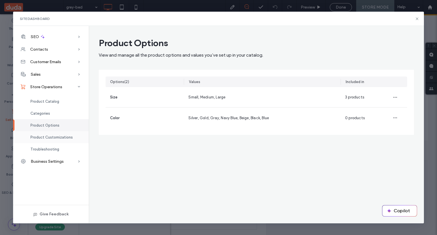
click at [53, 140] on div "Product Customizations" at bounding box center [51, 137] width 76 height 12
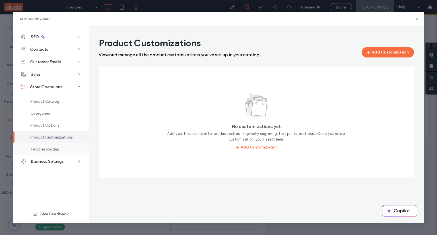
click at [52, 149] on span "Troubleshooting" at bounding box center [44, 149] width 29 height 4
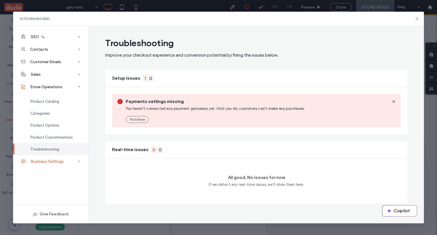
click at [52, 159] on div "Business Settings" at bounding box center [51, 161] width 76 height 13
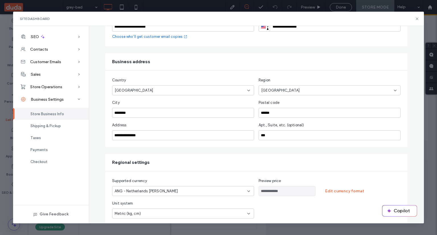
scroll to position [109, 0]
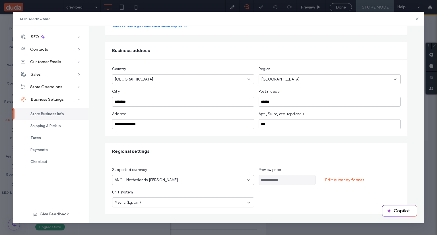
click at [174, 179] on span "ANG - Netherlands [PERSON_NAME]" at bounding box center [146, 180] width 63 height 6
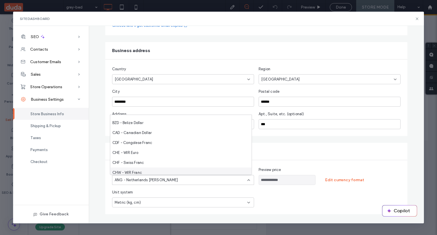
scroll to position [228, 0]
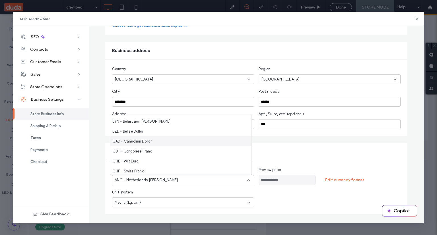
click at [168, 144] on div "CAD - Canadian Dollar" at bounding box center [180, 141] width 141 height 10
type input "*********"
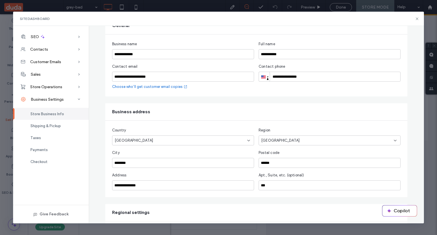
scroll to position [0, 0]
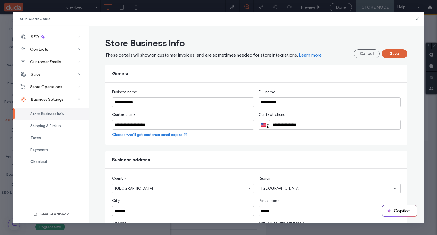
click at [394, 54] on button "Save" at bounding box center [395, 53] width 26 height 9
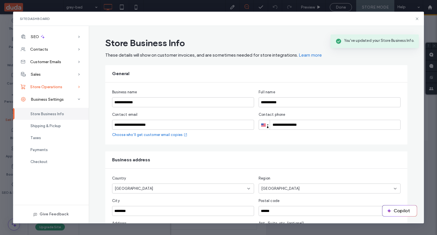
click at [48, 88] on span "Store Operations" at bounding box center [46, 87] width 32 height 5
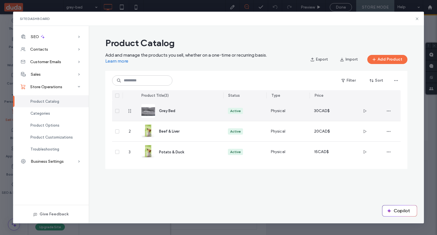
click at [297, 116] on div "Physical" at bounding box center [287, 111] width 43 height 20
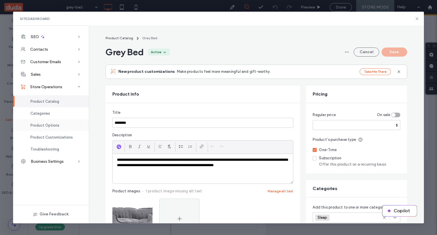
click at [60, 127] on div "Product Options" at bounding box center [51, 125] width 76 height 12
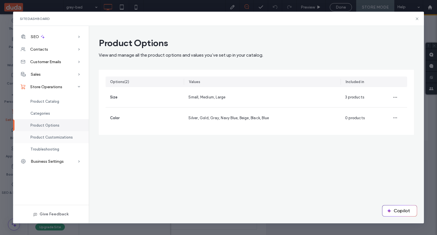
click at [57, 138] on span "Product Customizations" at bounding box center [51, 137] width 42 height 4
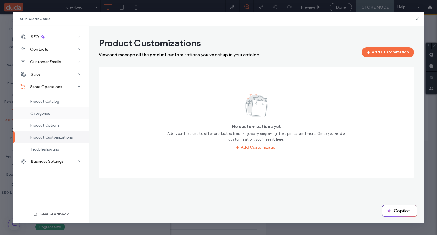
click at [44, 108] on div "Categories" at bounding box center [51, 113] width 76 height 12
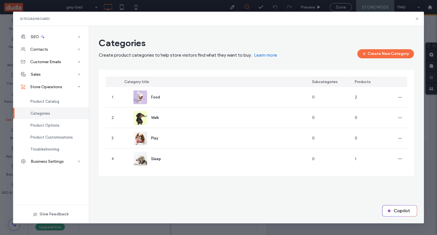
click at [44, 111] on span "Categories" at bounding box center [40, 113] width 20 height 4
click at [43, 100] on span "Product Catalog" at bounding box center [44, 101] width 29 height 4
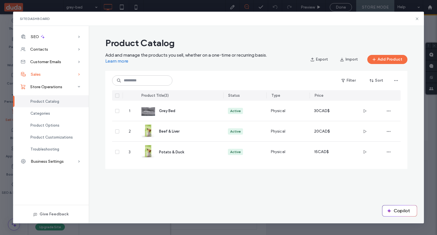
click at [51, 79] on div "Sales" at bounding box center [51, 74] width 76 height 13
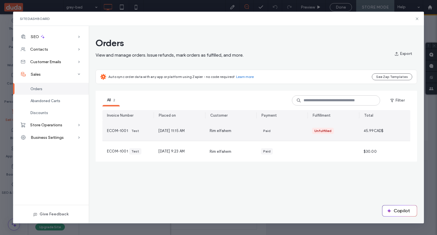
click at [357, 135] on div "Unfulfilled" at bounding box center [333, 131] width 51 height 20
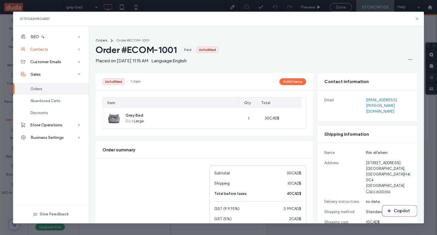
click at [50, 47] on div "Contacts" at bounding box center [51, 49] width 76 height 13
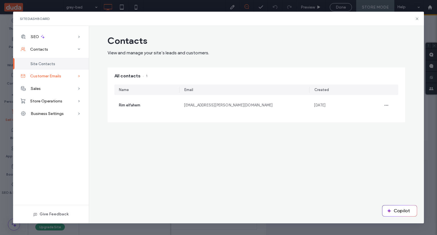
click at [55, 74] on span "Customer Emails" at bounding box center [45, 76] width 31 height 5
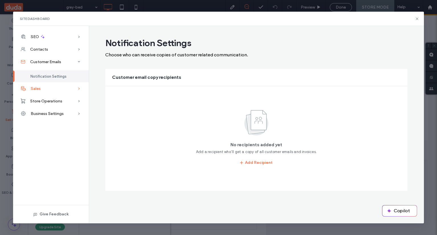
click at [54, 87] on div "Sales" at bounding box center [51, 88] width 76 height 13
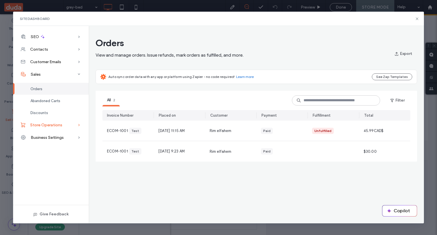
click at [60, 126] on span "Store Operations" at bounding box center [46, 125] width 32 height 5
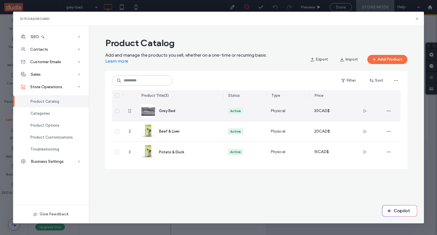
click at [305, 117] on div "Physical" at bounding box center [287, 111] width 43 height 20
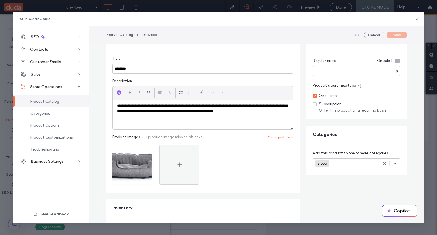
scroll to position [57, 0]
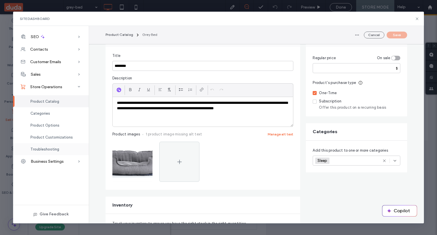
click at [74, 149] on div "Troubleshooting" at bounding box center [51, 149] width 76 height 12
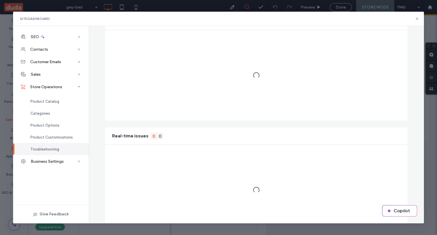
scroll to position [0, 0]
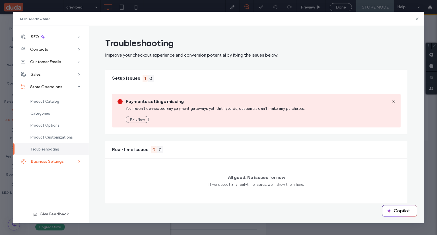
click at [73, 165] on div "Business Settings" at bounding box center [51, 161] width 76 height 13
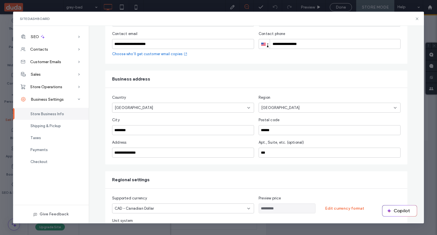
scroll to position [109, 0]
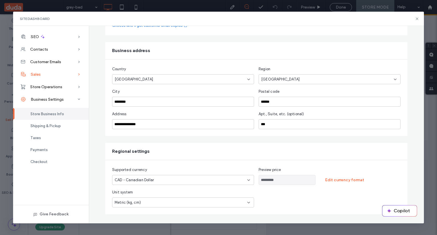
click at [60, 71] on div "Sales" at bounding box center [51, 74] width 76 height 13
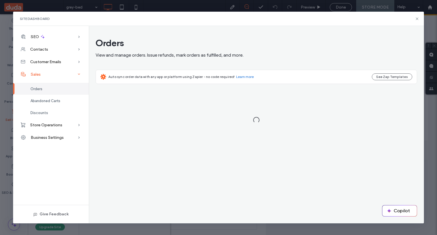
scroll to position [0, 0]
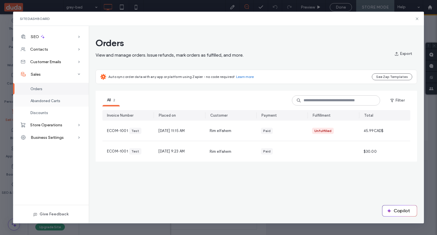
click at [66, 99] on div "Abandoned Carts" at bounding box center [51, 101] width 76 height 12
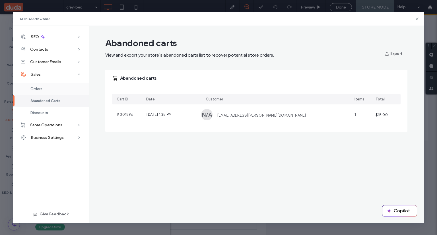
click at [61, 91] on div "Orders" at bounding box center [51, 89] width 76 height 12
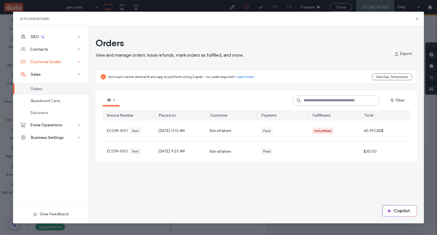
click at [44, 62] on span "Customer Emails" at bounding box center [45, 61] width 31 height 5
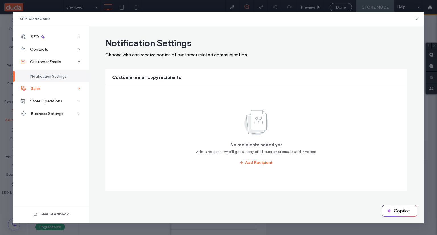
click at [50, 88] on div "Sales" at bounding box center [51, 88] width 76 height 13
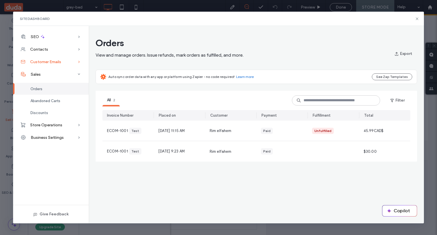
click at [75, 61] on div "Customer Emails" at bounding box center [51, 61] width 76 height 13
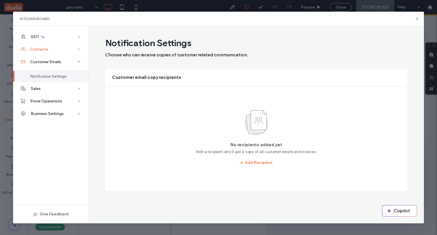
click at [67, 50] on div "Contacts" at bounding box center [51, 49] width 76 height 13
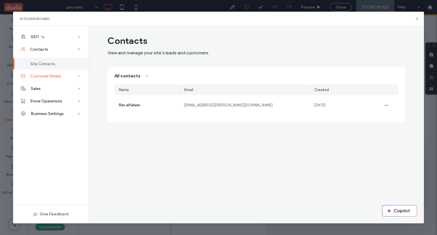
click at [65, 74] on div "Customer Emails" at bounding box center [51, 76] width 76 height 13
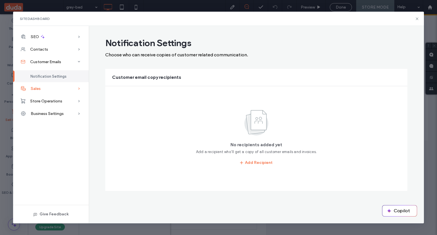
click at [65, 90] on div "Sales" at bounding box center [51, 88] width 76 height 13
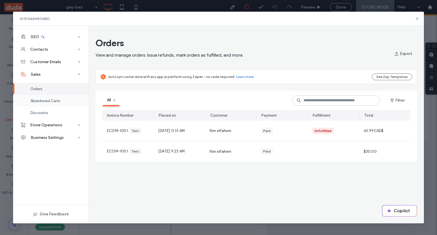
click at [63, 98] on div "Abandoned Carts" at bounding box center [51, 101] width 76 height 12
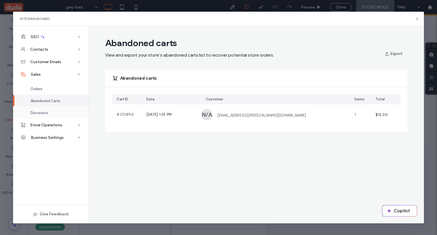
click at [61, 112] on div "Discounts" at bounding box center [51, 113] width 76 height 12
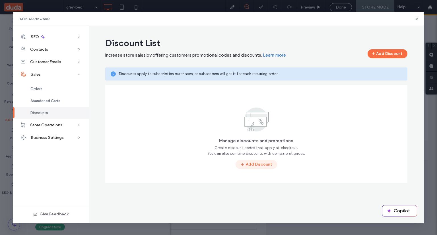
click at [248, 164] on button "Add Discount" at bounding box center [257, 164] width 42 height 9
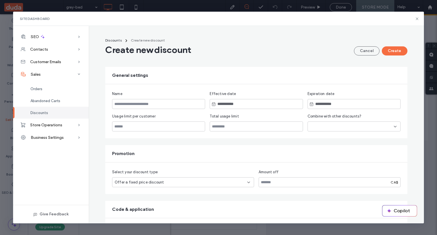
scroll to position [26, 0]
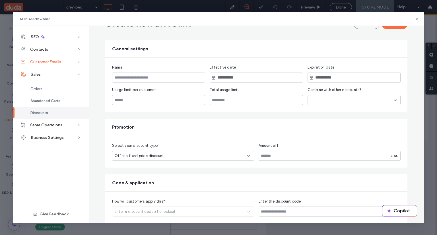
click at [67, 64] on div "Customer Emails" at bounding box center [51, 61] width 76 height 13
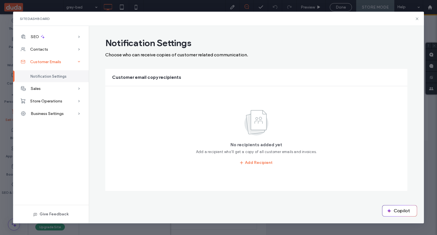
scroll to position [0, 0]
click at [63, 45] on div "Contacts" at bounding box center [51, 49] width 76 height 13
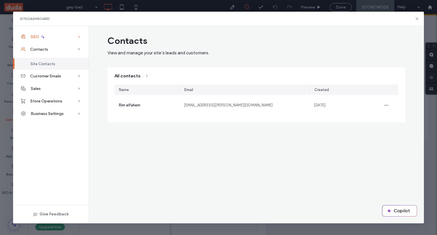
click at [61, 39] on div "SEO" at bounding box center [51, 36] width 76 height 13
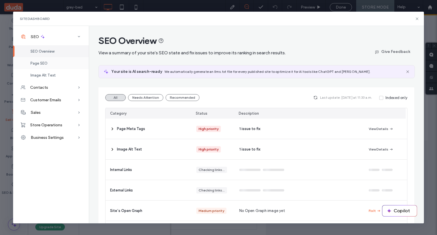
click at [61, 61] on div "Page SEO" at bounding box center [51, 63] width 76 height 12
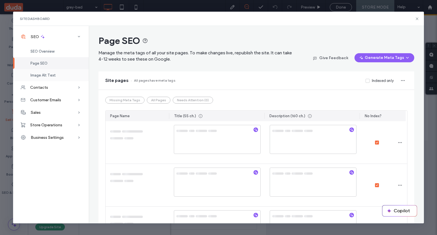
click at [60, 69] on div "Image Alt Text" at bounding box center [51, 75] width 76 height 12
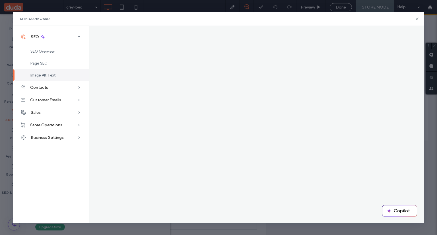
click at [59, 77] on div "Image Alt Text" at bounding box center [51, 75] width 76 height 12
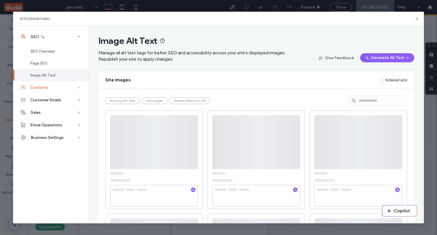
click at [60, 92] on div "Contacts" at bounding box center [51, 87] width 76 height 13
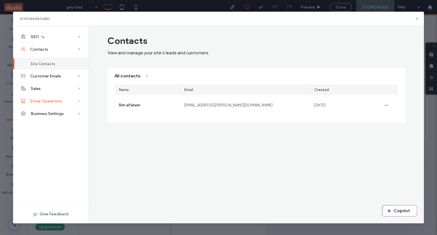
click at [64, 98] on div "Store Operations" at bounding box center [51, 101] width 76 height 13
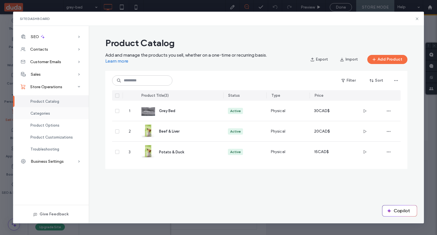
click at [55, 116] on div "Categories" at bounding box center [51, 113] width 76 height 12
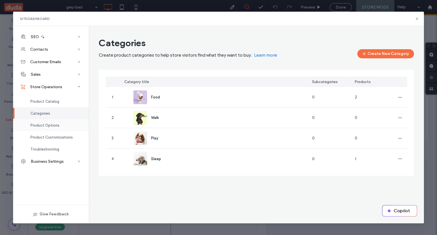
click at [54, 130] on div "Product Options" at bounding box center [51, 125] width 76 height 12
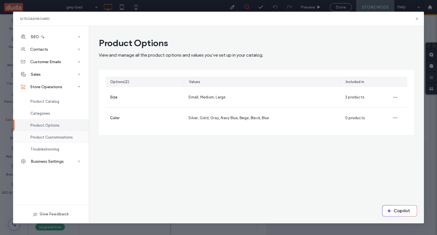
click at [52, 138] on span "Product Customizations" at bounding box center [51, 137] width 42 height 4
